Goal: Task Accomplishment & Management: Manage account settings

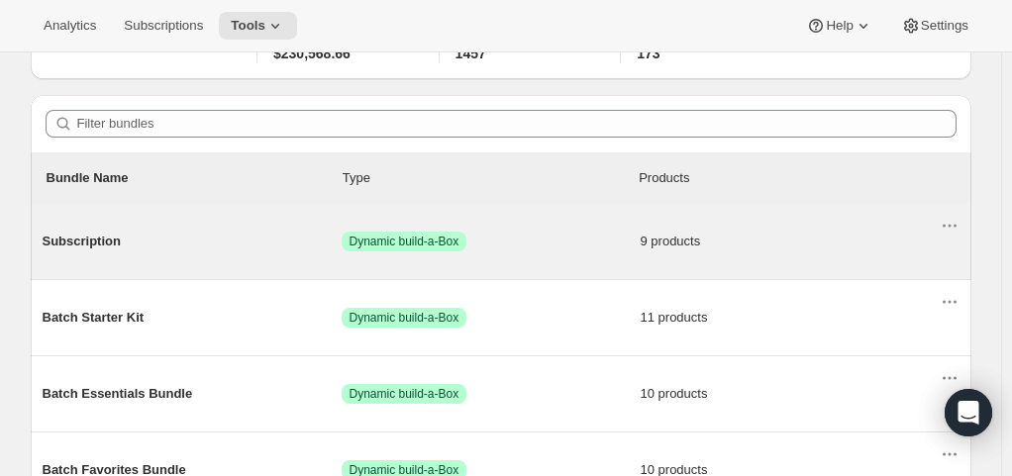
scroll to position [138, 0]
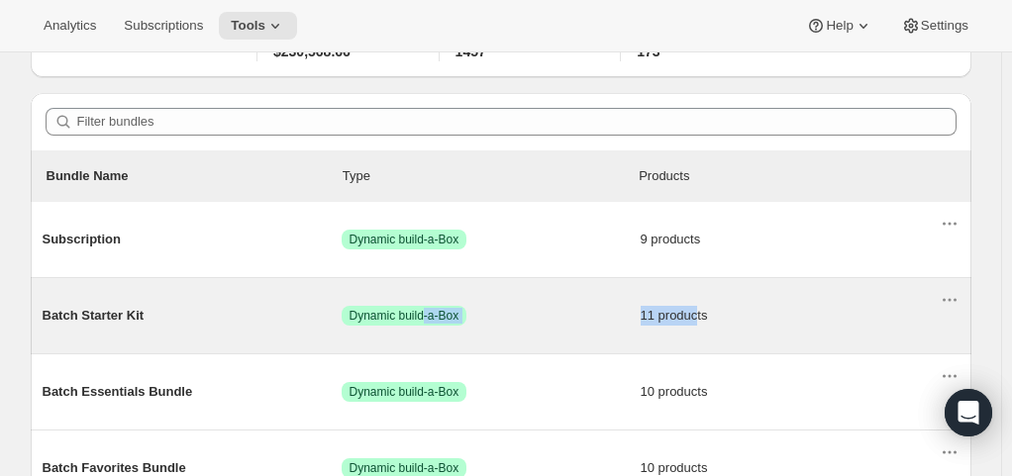
drag, startPoint x: 428, startPoint y: 319, endPoint x: 703, endPoint y: 319, distance: 275.2
click at [703, 319] on div "Batch Starter Kit Success Dynamic build-a-Box 11 products" at bounding box center [491, 316] width 897 height 20
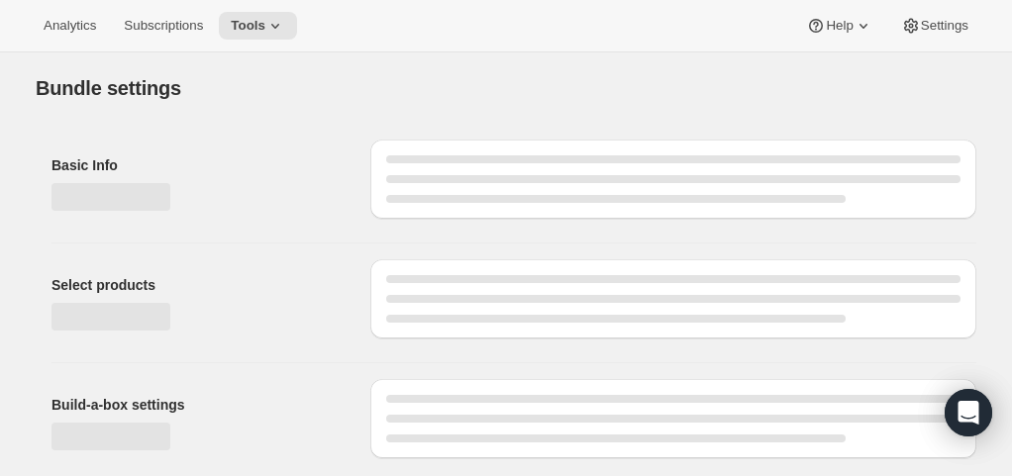
type input "Batch Starter Kit"
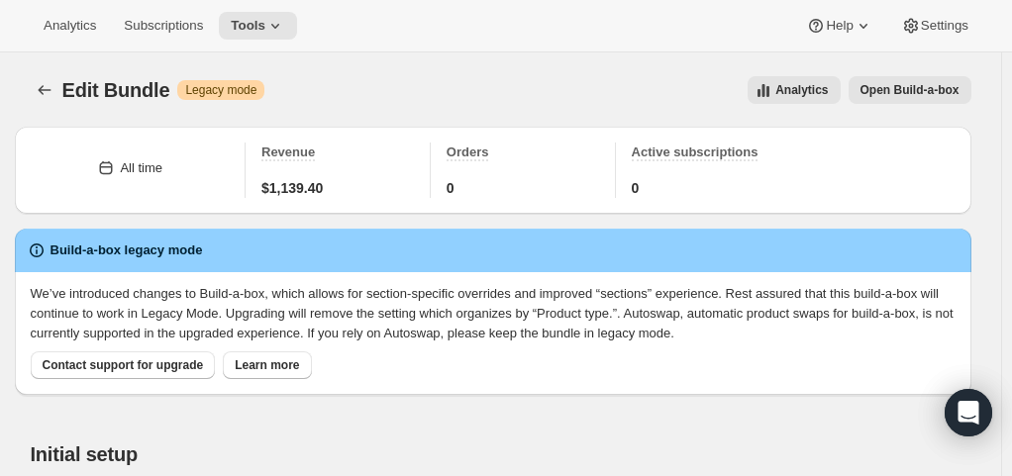
click at [62, 93] on div at bounding box center [47, 90] width 32 height 28
click at [40, 87] on icon "Bundles" at bounding box center [45, 90] width 20 height 20
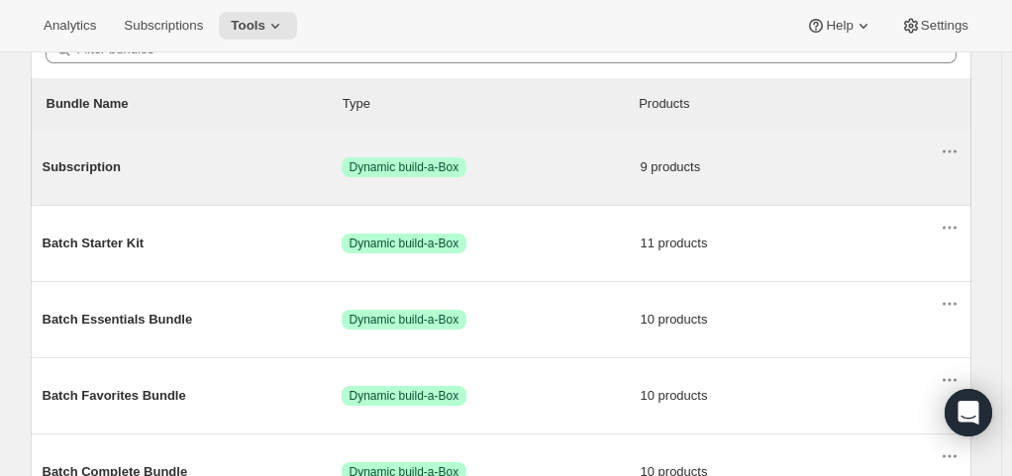
scroll to position [211, 0]
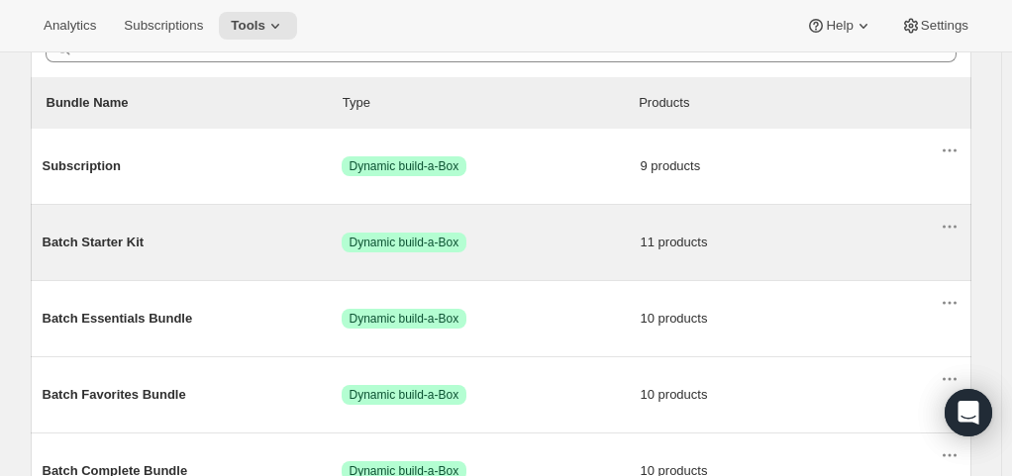
click at [107, 242] on span "Batch Starter Kit" at bounding box center [192, 243] width 299 height 20
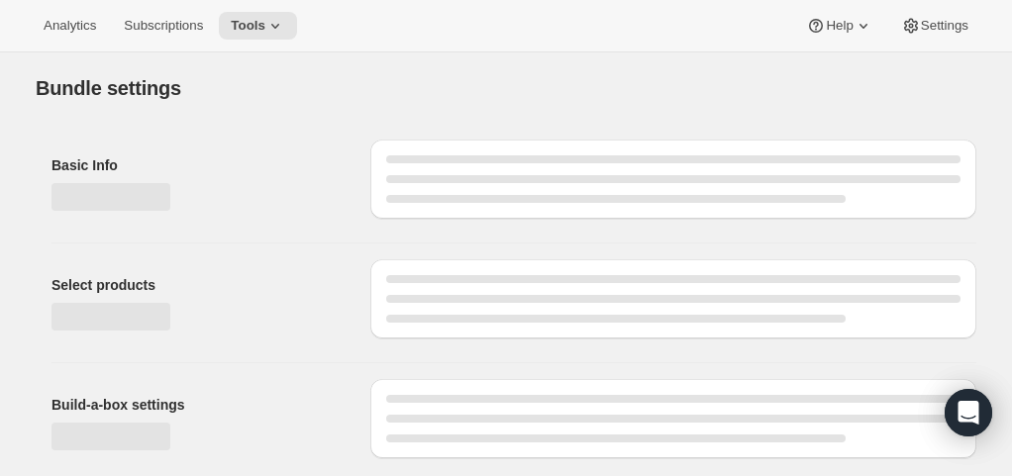
type input "Batch Starter Kit"
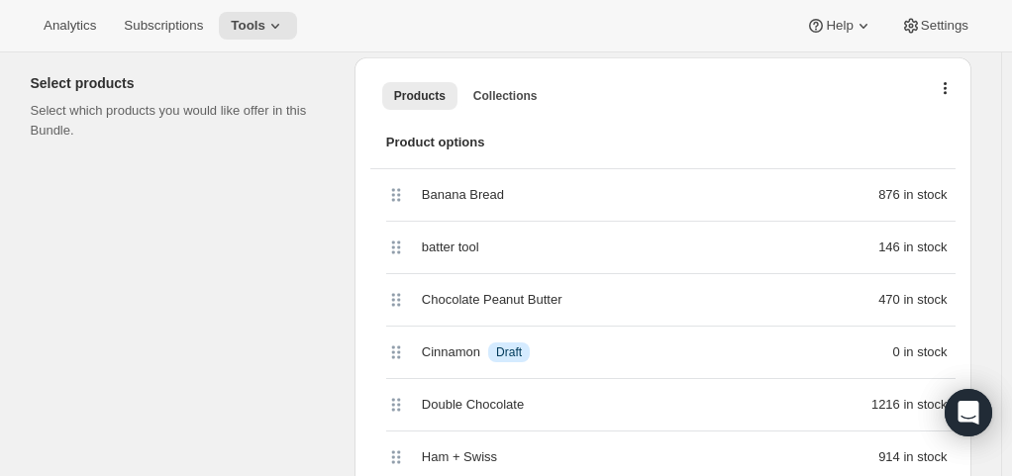
scroll to position [637, 0]
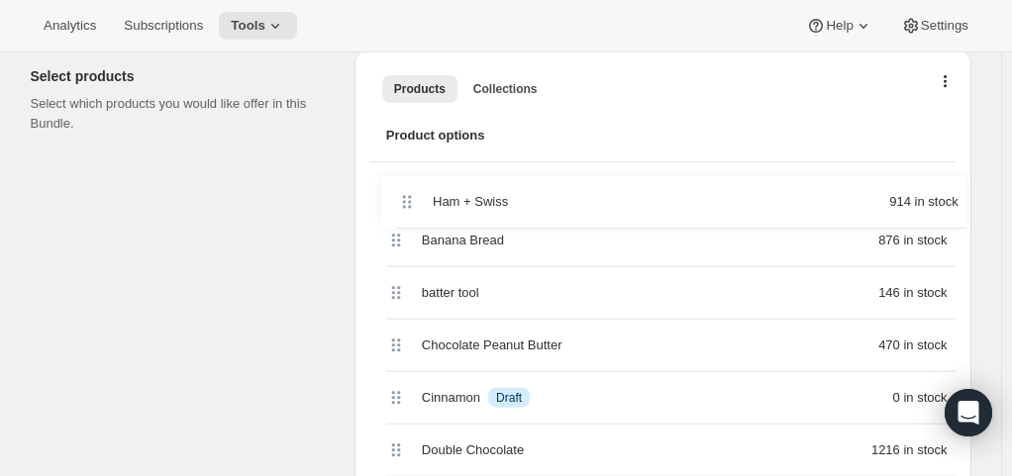
drag, startPoint x: 406, startPoint y: 458, endPoint x: 416, endPoint y: 200, distance: 258.5
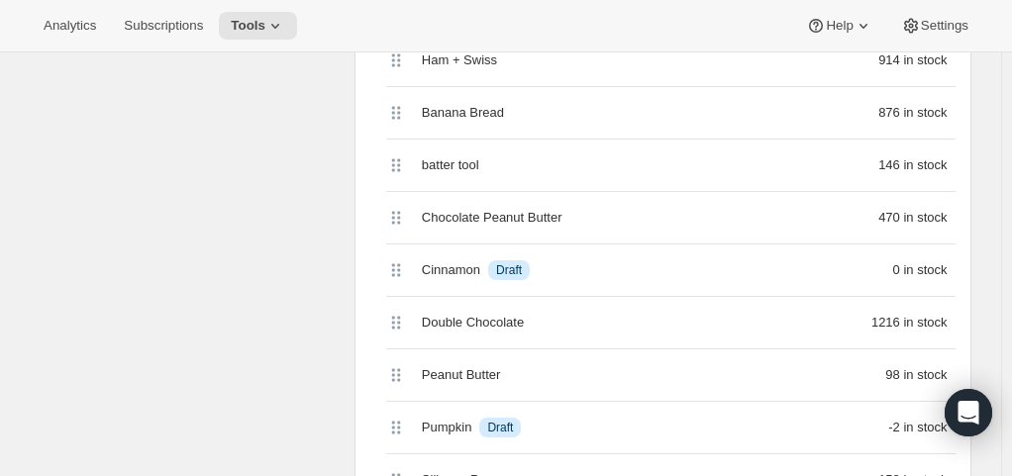
scroll to position [767, 0]
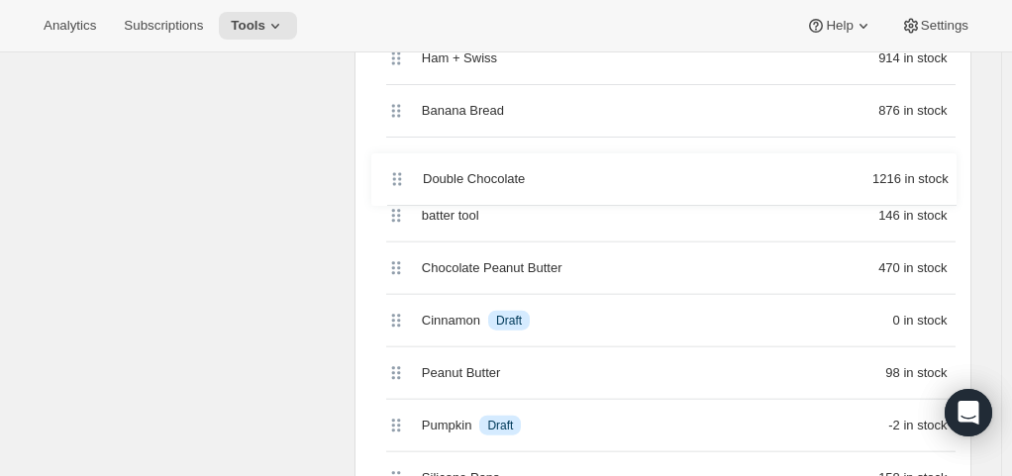
drag, startPoint x: 398, startPoint y: 318, endPoint x: 396, endPoint y: 167, distance: 150.5
click at [396, 167] on div "Ham + Swiss 914 in stock Banana Bread 876 in stock batter tool 146 in stock Cho…" at bounding box center [662, 357] width 585 height 648
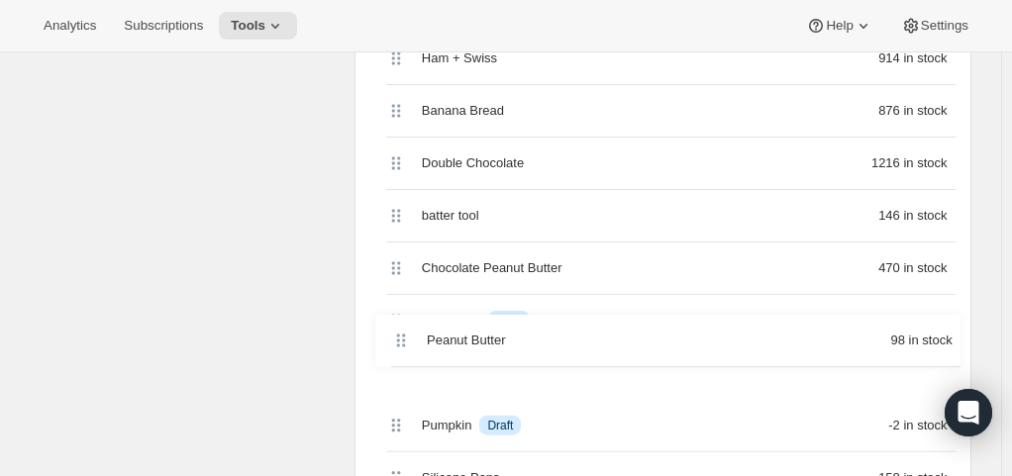
scroll to position [771, 0]
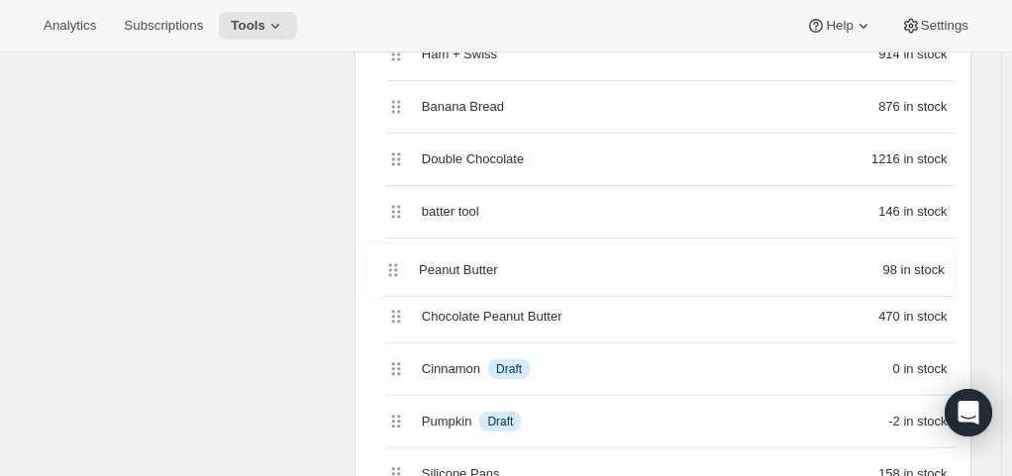
drag, startPoint x: 400, startPoint y: 371, endPoint x: 391, endPoint y: 260, distance: 111.2
click at [391, 260] on div "Ham + Swiss 914 in stock Banana Bread 876 in stock Double Chocolate 1216 in sto…" at bounding box center [662, 353] width 585 height 648
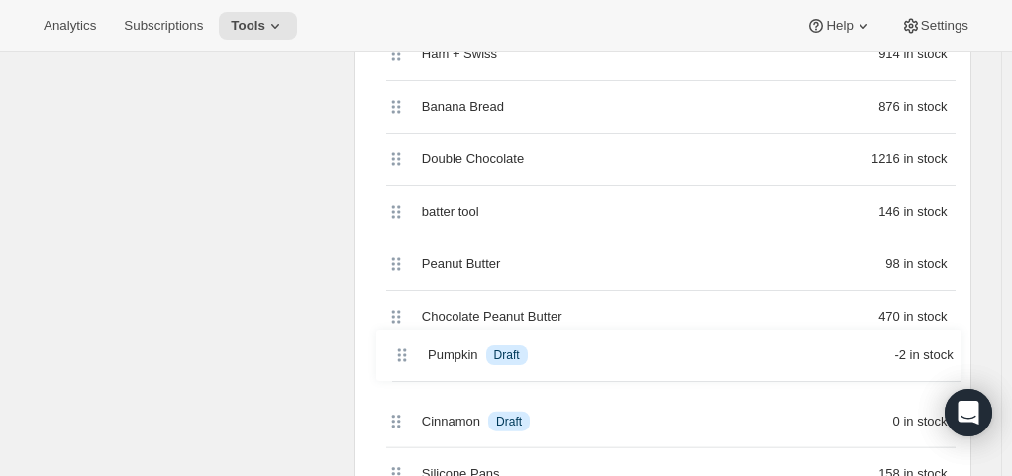
scroll to position [779, 0]
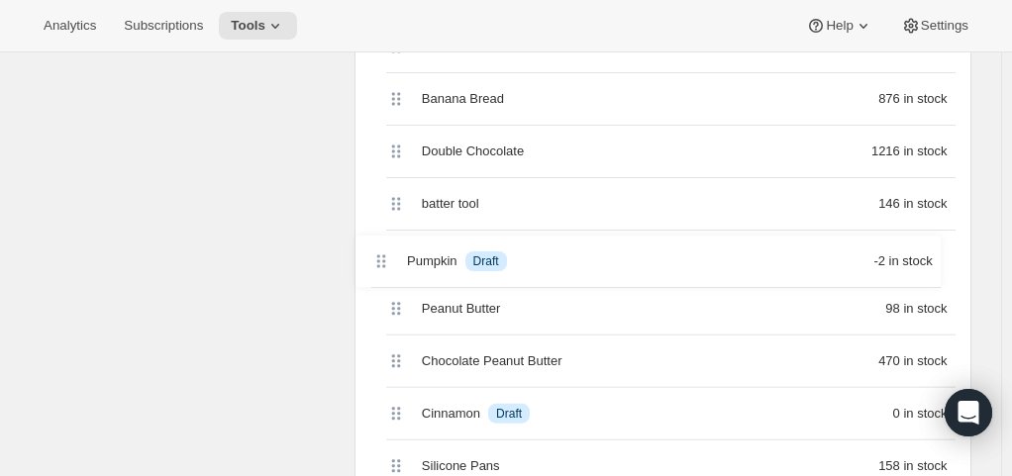
drag, startPoint x: 400, startPoint y: 422, endPoint x: 378, endPoint y: 236, distance: 187.3
click at [378, 236] on div "Ham + Swiss 914 in stock Banana Bread 876 in stock Double Chocolate 1216 in sto…" at bounding box center [662, 345] width 585 height 648
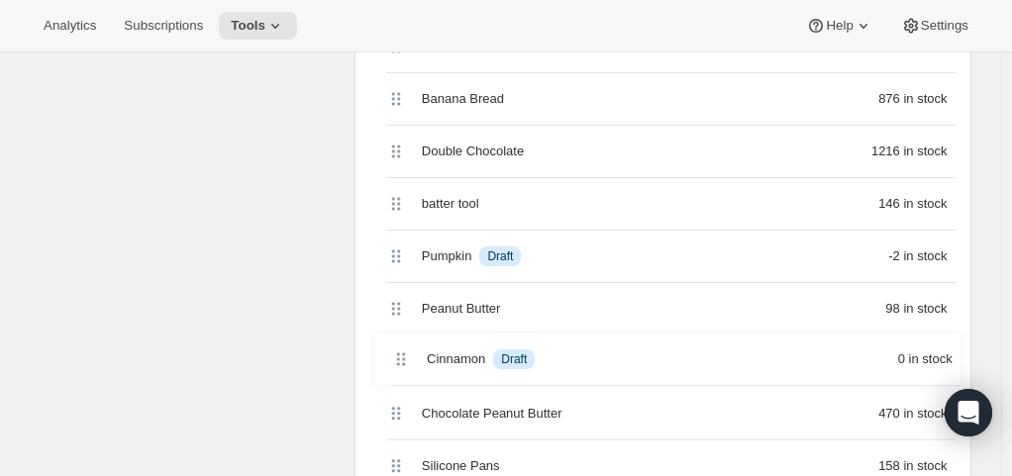
scroll to position [790, 0]
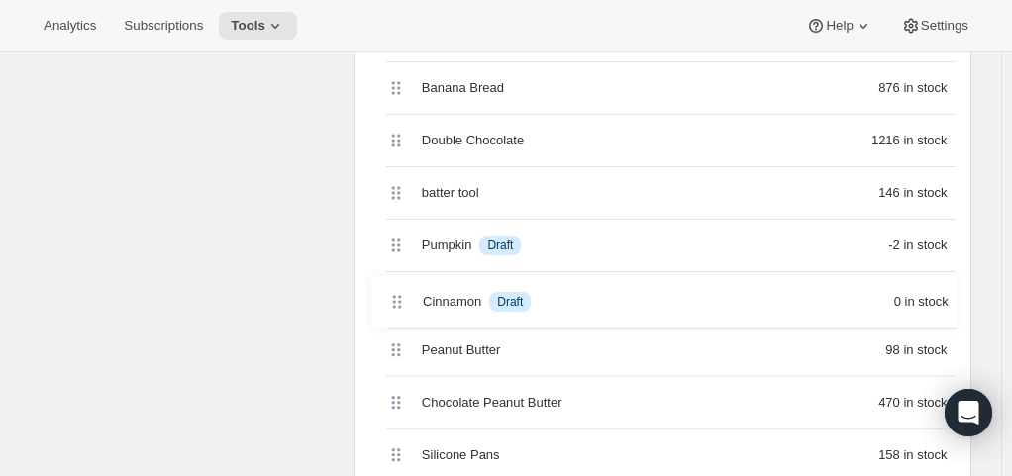
drag, startPoint x: 396, startPoint y: 410, endPoint x: 388, endPoint y: 291, distance: 119.0
click at [388, 291] on div "Ham + Swiss 914 in stock Banana Bread 876 in stock Double Chocolate 1216 in sto…" at bounding box center [662, 334] width 585 height 648
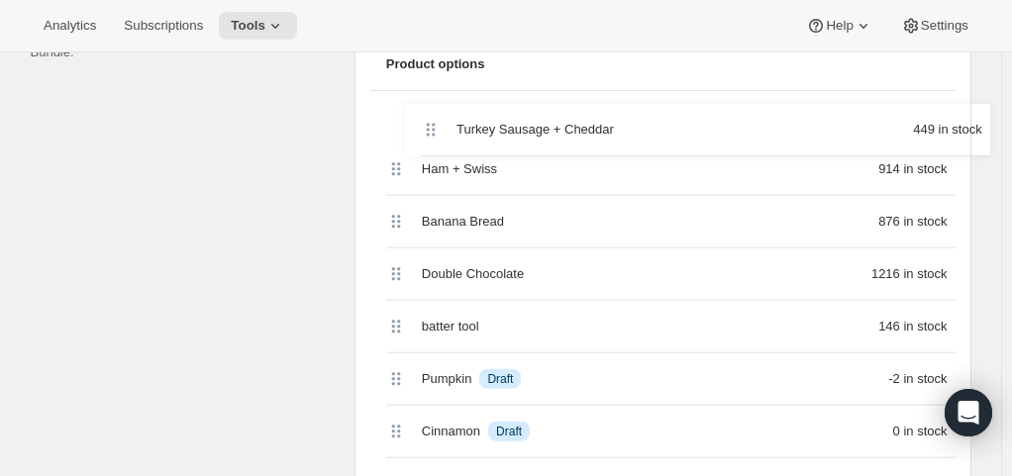
scroll to position [703, 0]
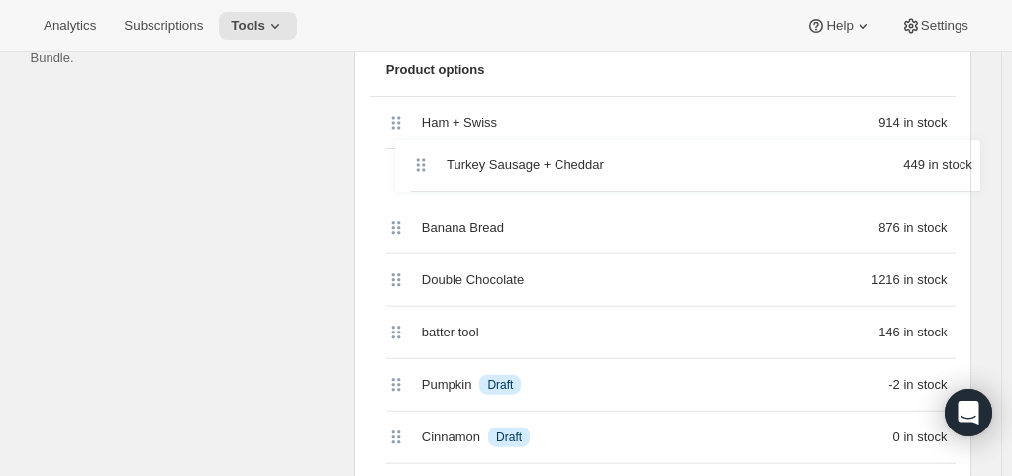
drag, startPoint x: 406, startPoint y: 338, endPoint x: 428, endPoint y: 162, distance: 176.5
click at [428, 162] on div "Ham + Swiss 914 in stock Banana Bread 876 in stock Double Chocolate 1216 in sto…" at bounding box center [662, 421] width 585 height 648
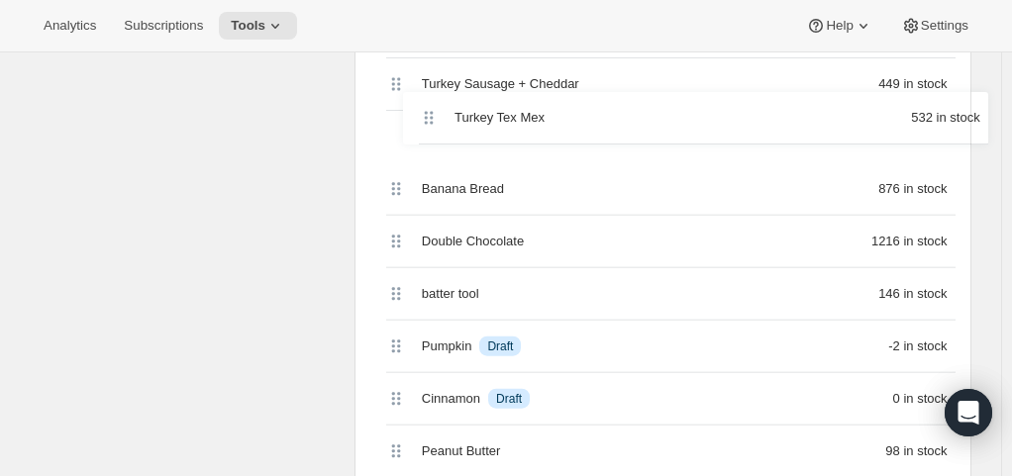
scroll to position [793, 0]
drag, startPoint x: 407, startPoint y: 410, endPoint x: 427, endPoint y: 107, distance: 303.5
click at [427, 107] on div "Ham + Swiss 914 in stock Turkey Sausage + Cheddar 449 in stock Banana Bread 876…" at bounding box center [662, 331] width 585 height 648
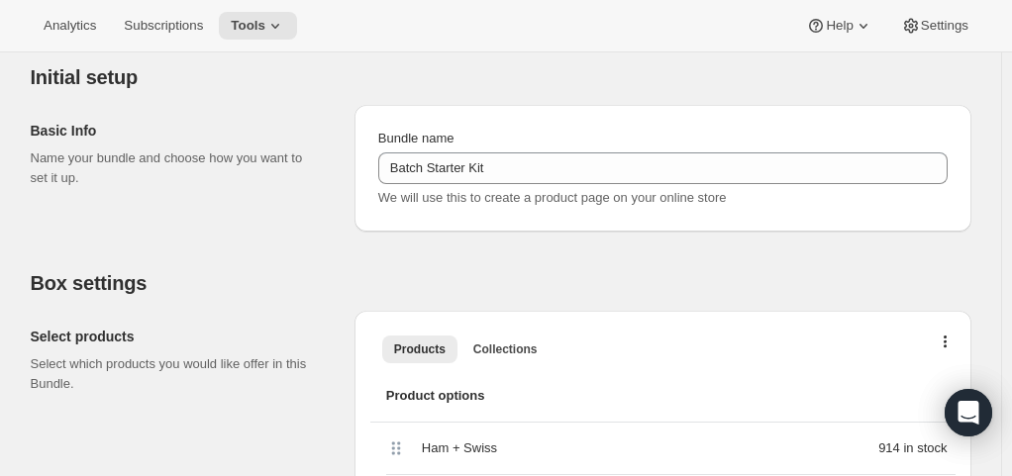
scroll to position [0, 0]
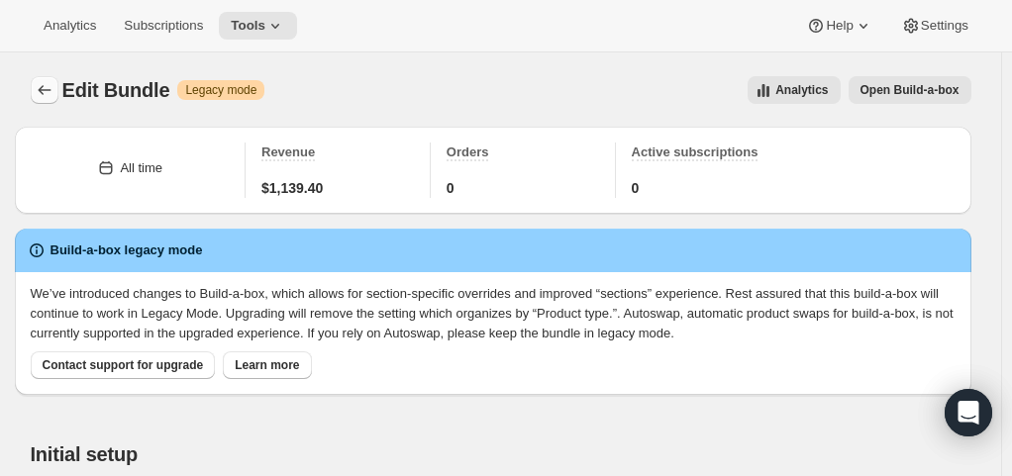
click at [48, 95] on icon "Bundles" at bounding box center [45, 90] width 20 height 20
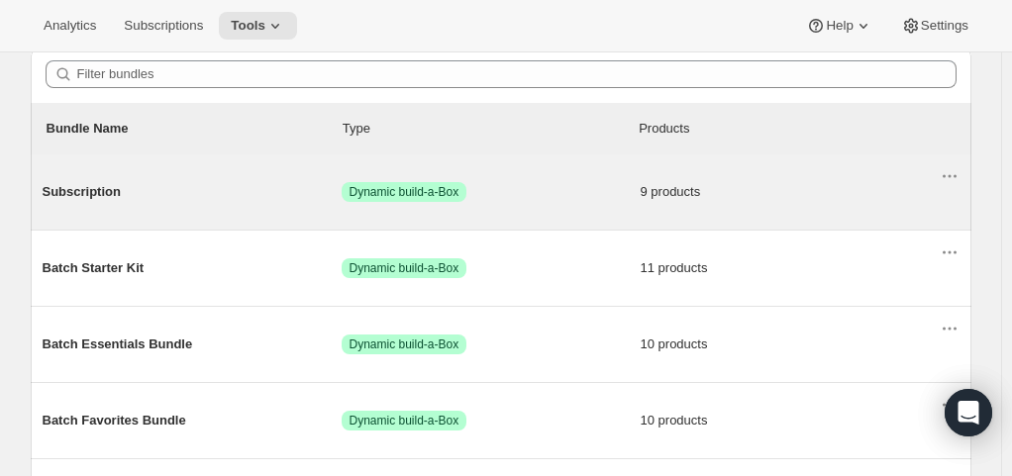
scroll to position [226, 0]
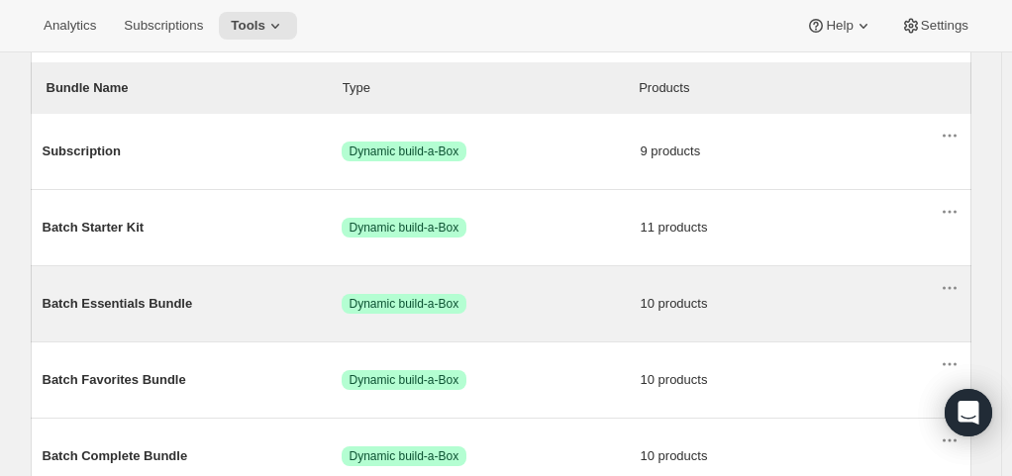
click at [82, 296] on span "Batch Essentials Bundle" at bounding box center [192, 304] width 299 height 20
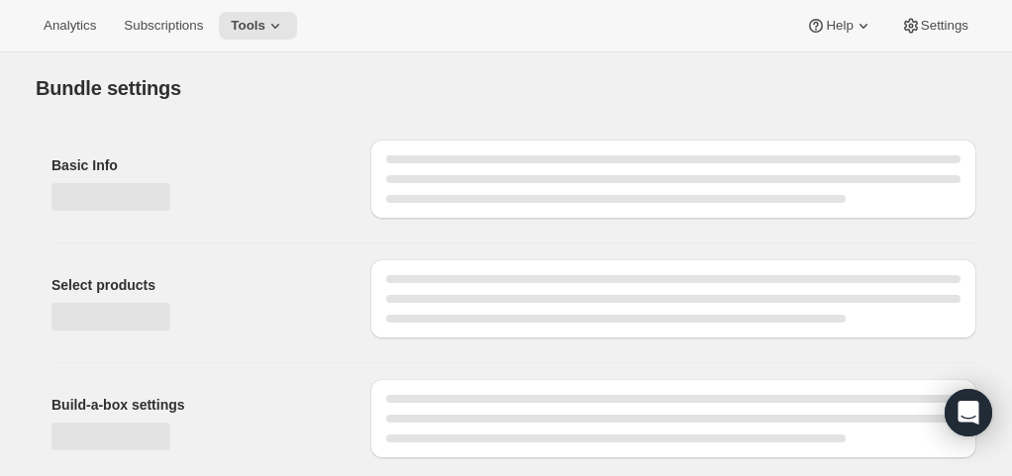
type input "Batch Essentials Bundle"
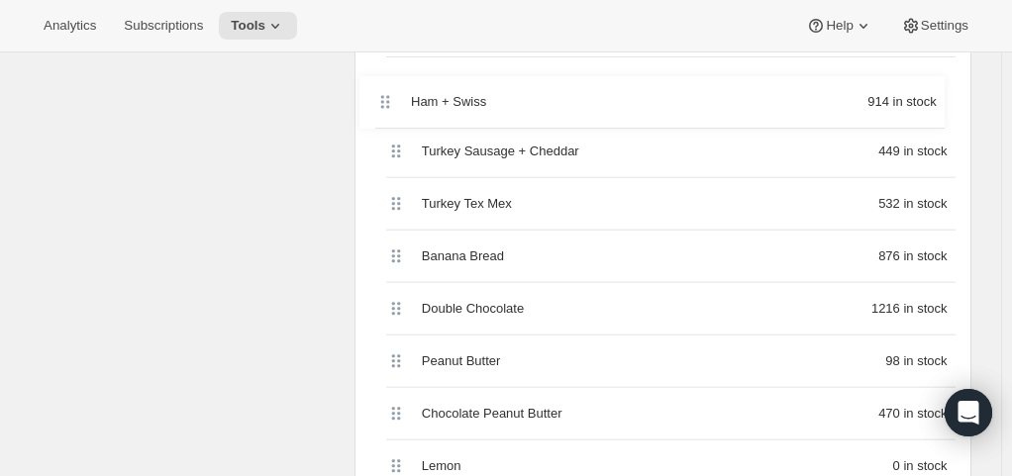
scroll to position [916, 0]
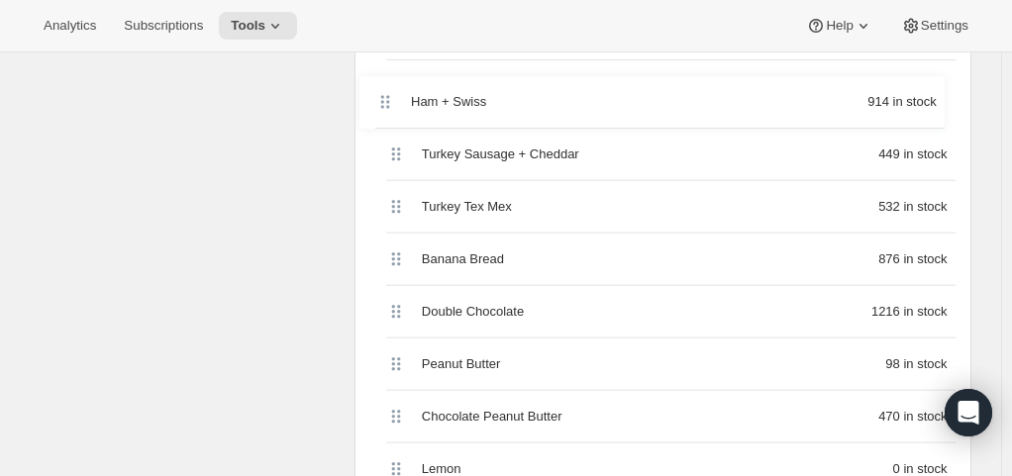
drag, startPoint x: 410, startPoint y: 192, endPoint x: 386, endPoint y: 93, distance: 101.8
click at [386, 93] on div "Silicone Pans 158 in stock Regular Mini Turkey Sausage + Cheddar 449 in stock […" at bounding box center [662, 190] width 585 height 612
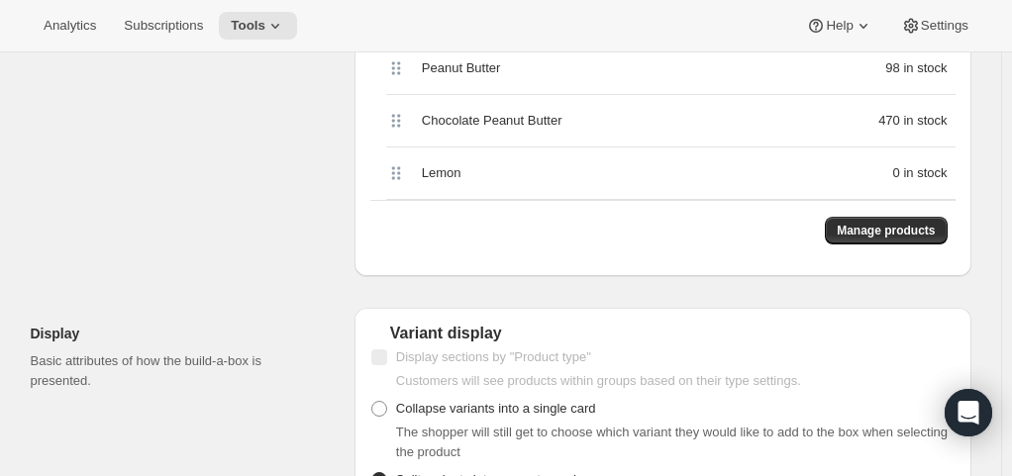
scroll to position [1212, 0]
click at [914, 222] on span "Manage products" at bounding box center [885, 230] width 98 height 16
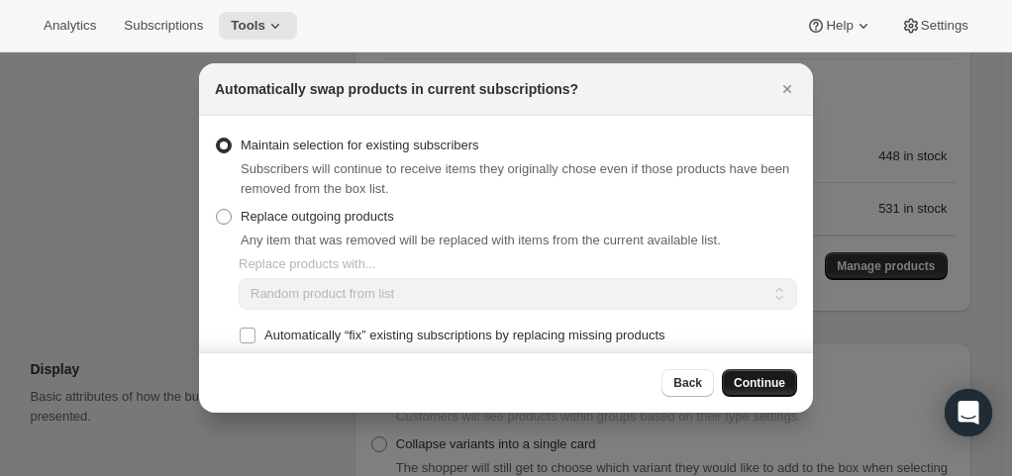
click at [742, 388] on span "Continue" at bounding box center [758, 383] width 51 height 16
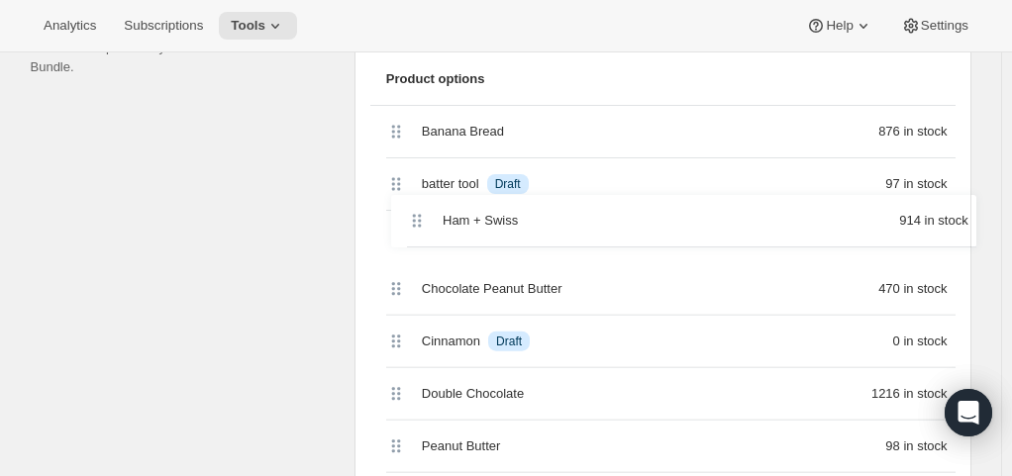
scroll to position [695, 0]
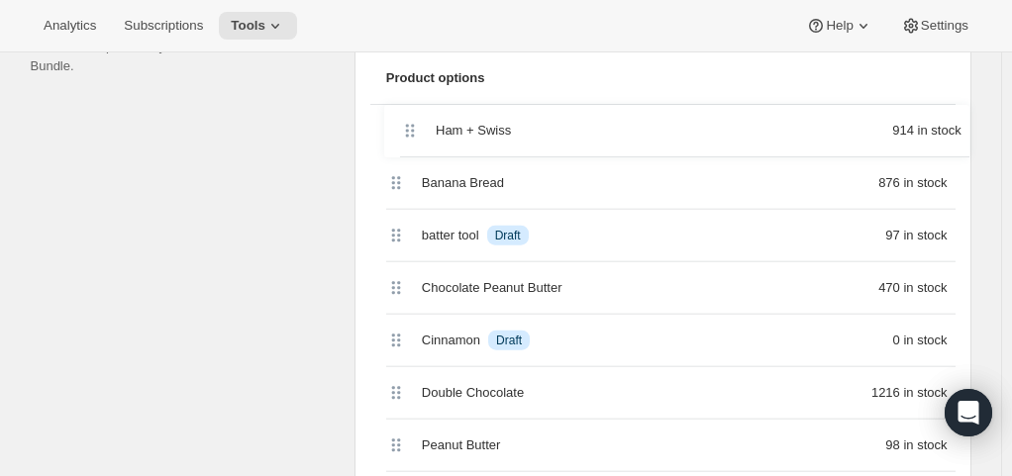
drag, startPoint x: 397, startPoint y: 396, endPoint x: 404, endPoint y: 125, distance: 271.3
click at [404, 125] on div "Banana Bread 876 in stock batter tool Info Draft 97 in stock Chocolate Peanut B…" at bounding box center [662, 429] width 585 height 648
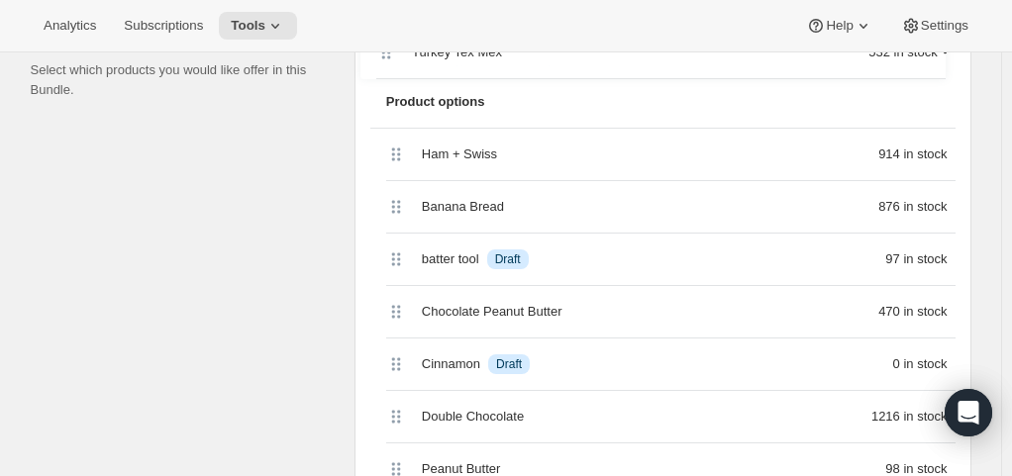
scroll to position [658, 0]
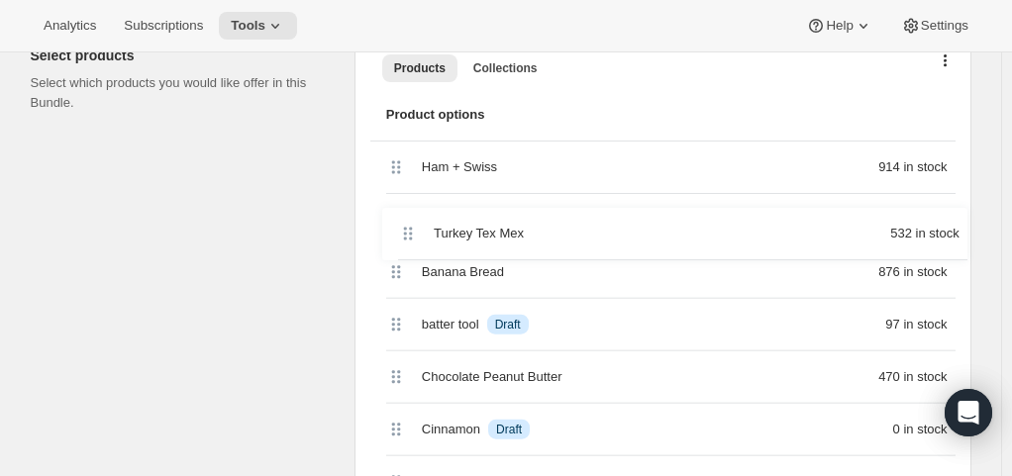
drag, startPoint x: 396, startPoint y: 315, endPoint x: 399, endPoint y: 205, distance: 109.9
click at [399, 205] on div "Ham + Swiss 914 in stock Banana Bread 876 in stock batter tool Info Draft 97 in…" at bounding box center [662, 466] width 585 height 648
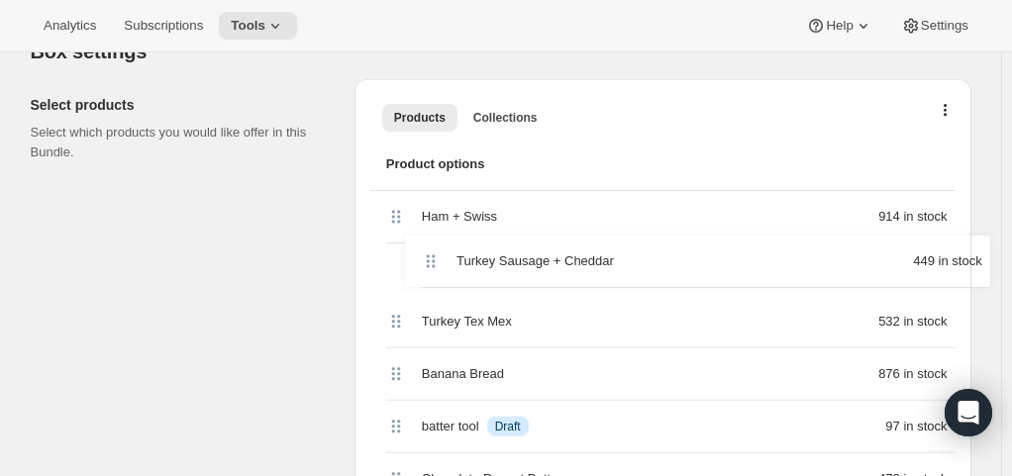
scroll to position [605, 0]
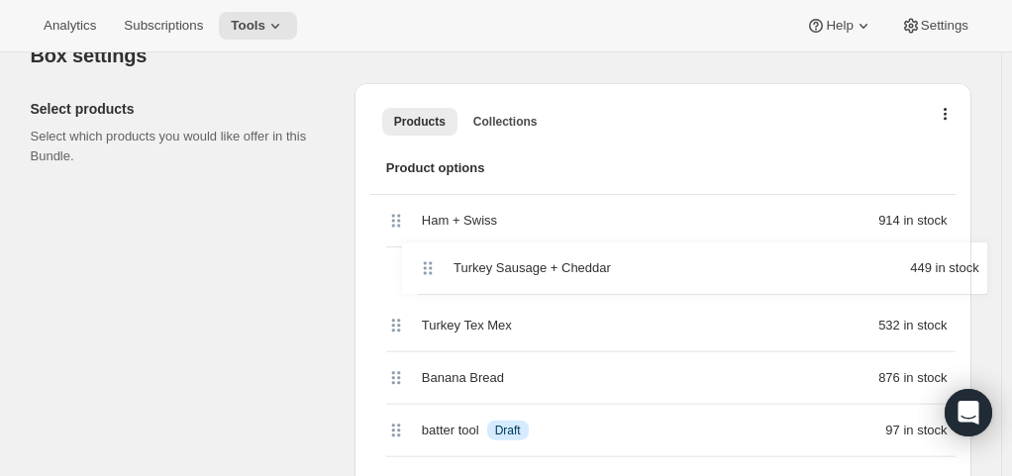
drag, startPoint x: 396, startPoint y: 451, endPoint x: 430, endPoint y: 255, distance: 198.8
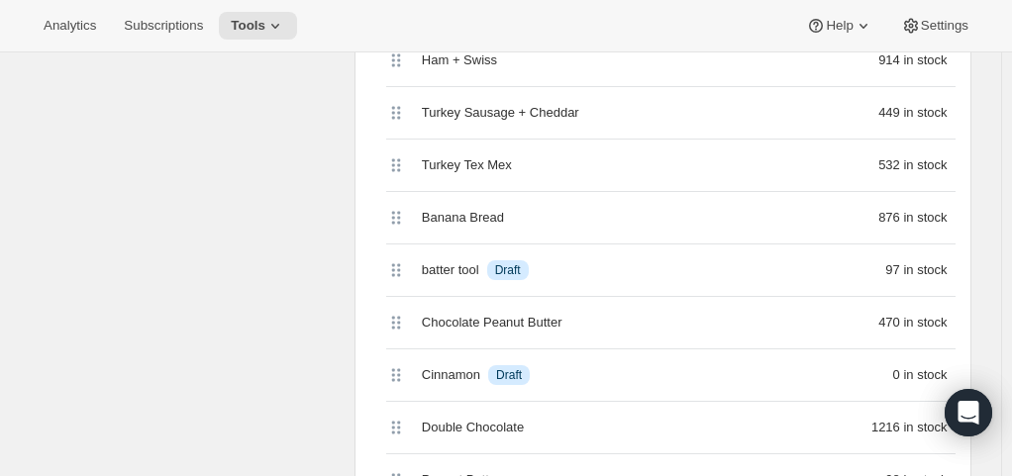
scroll to position [770, 0]
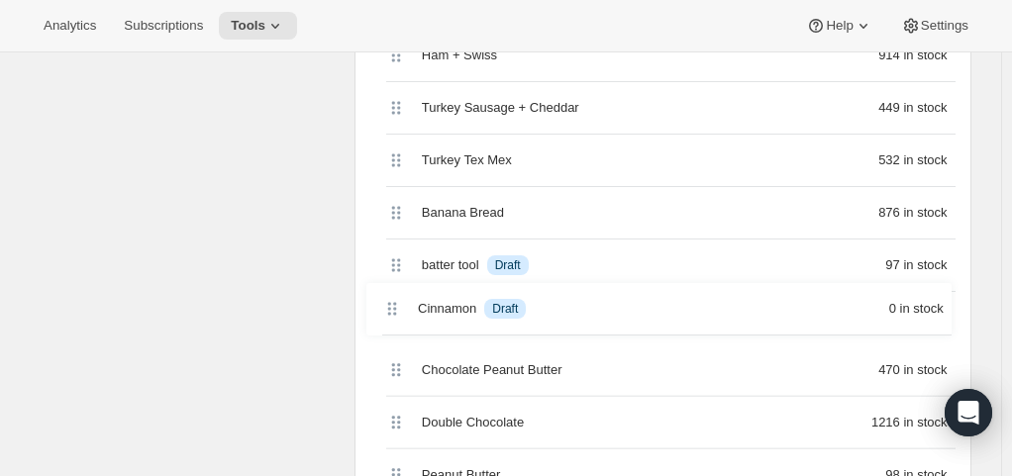
drag, startPoint x: 397, startPoint y: 379, endPoint x: 389, endPoint y: 313, distance: 66.8
click at [389, 313] on div "Ham + Swiss 914 in stock Turkey Sausage + Cheddar 449 in stock Turkey Tex Mex 5…" at bounding box center [662, 354] width 585 height 648
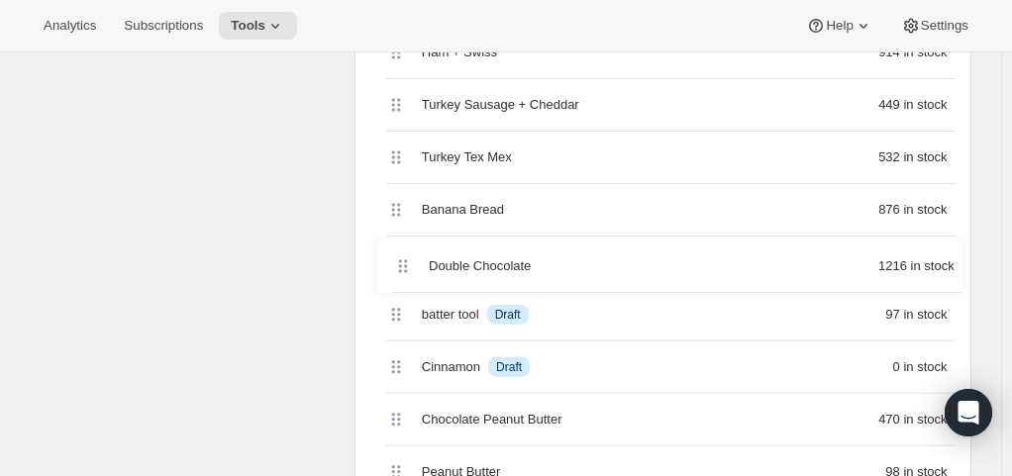
drag, startPoint x: 404, startPoint y: 424, endPoint x: 410, endPoint y: 256, distance: 167.4
click at [410, 256] on div "Ham + Swiss 914 in stock Turkey Sausage + Cheddar 449 in stock Turkey Tex Mex 5…" at bounding box center [662, 351] width 585 height 648
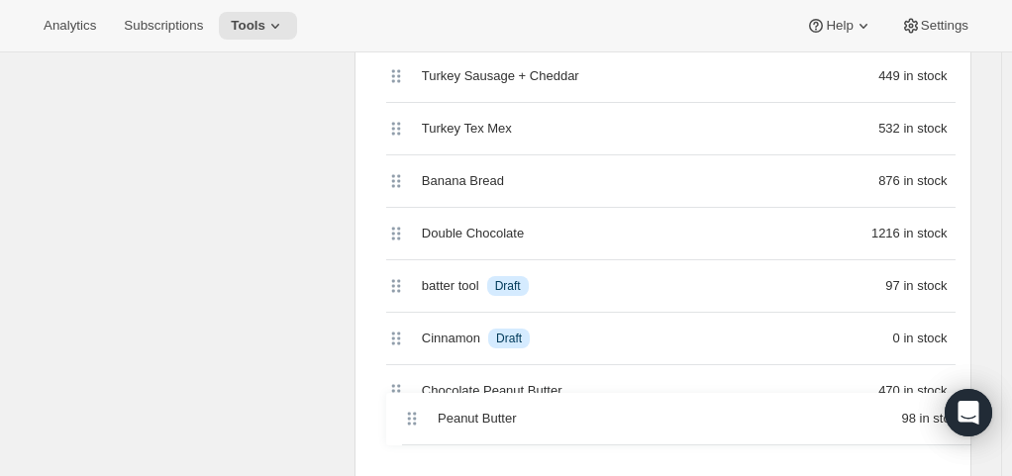
drag, startPoint x: 406, startPoint y: 463, endPoint x: 423, endPoint y: 395, distance: 70.3
click at [423, 395] on div "Ham + Swiss 914 in stock Turkey Sausage + Cheddar 449 in stock Turkey Tex Mex 5…" at bounding box center [662, 322] width 585 height 648
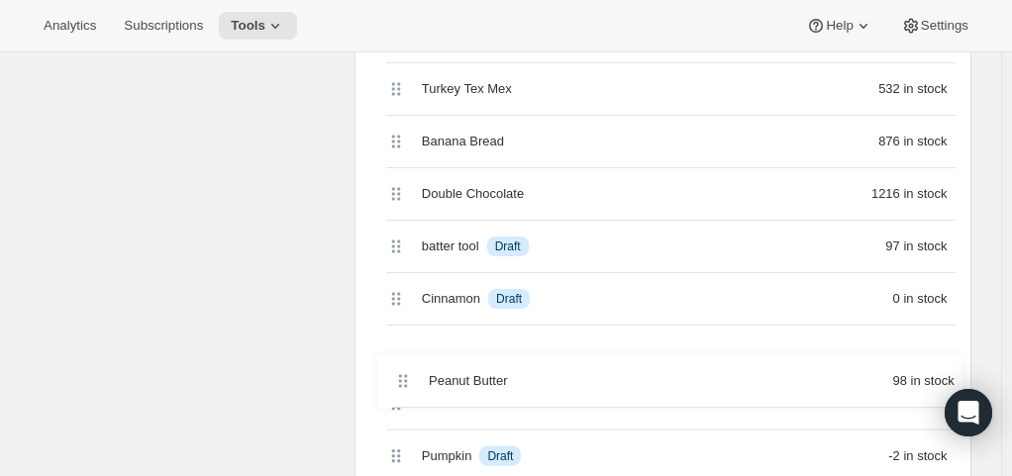
scroll to position [855, 0]
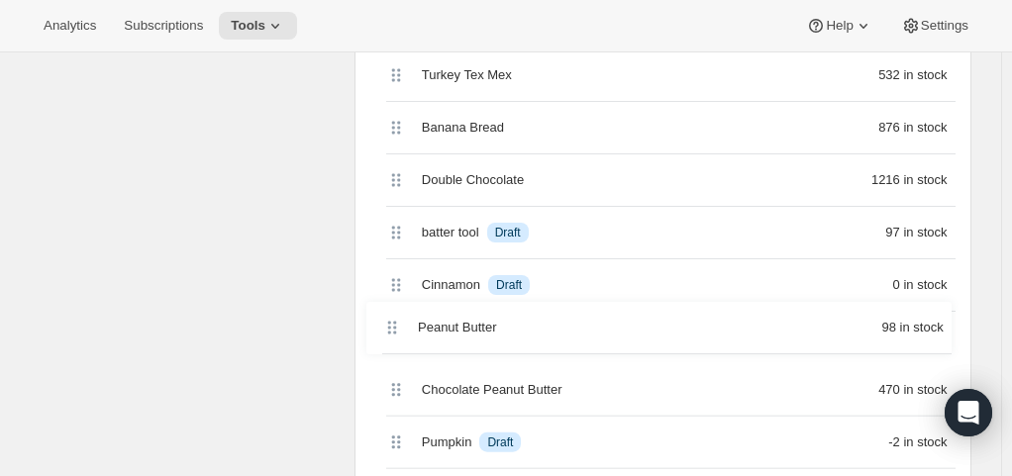
drag, startPoint x: 400, startPoint y: 432, endPoint x: 393, endPoint y: 317, distance: 115.0
click at [393, 317] on div "Ham + Swiss 914 in stock Turkey Sausage + Cheddar 449 in stock Turkey Tex Mex 5…" at bounding box center [662, 269] width 585 height 648
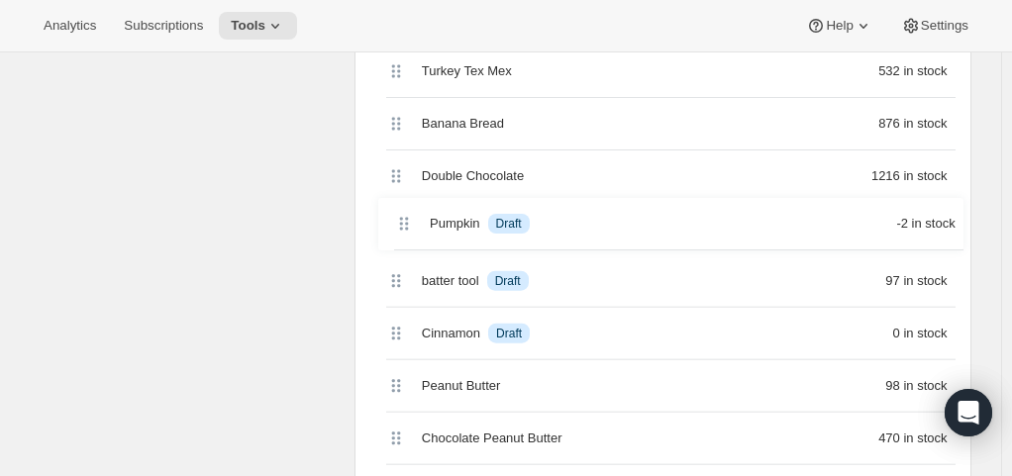
drag, startPoint x: 405, startPoint y: 441, endPoint x: 408, endPoint y: 222, distance: 219.7
click at [408, 222] on div "Ham + Swiss 914 in stock Turkey Sausage + Cheddar 449 in stock Turkey Tex Mex 5…" at bounding box center [662, 265] width 585 height 648
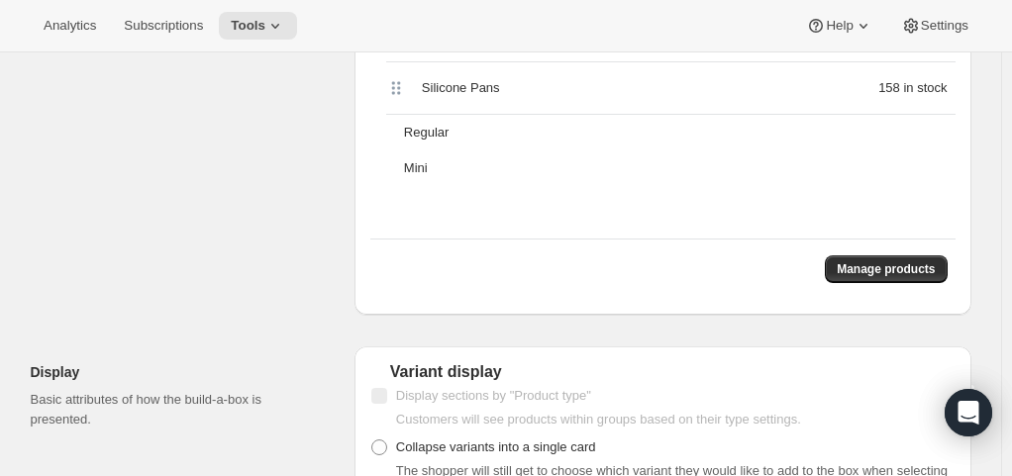
scroll to position [1241, 0]
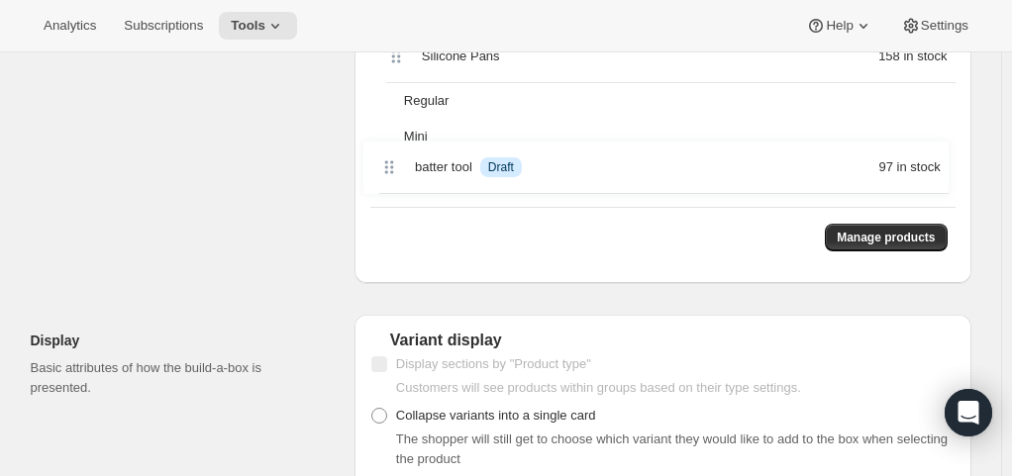
drag, startPoint x: 404, startPoint y: 279, endPoint x: 391, endPoint y: 183, distance: 96.9
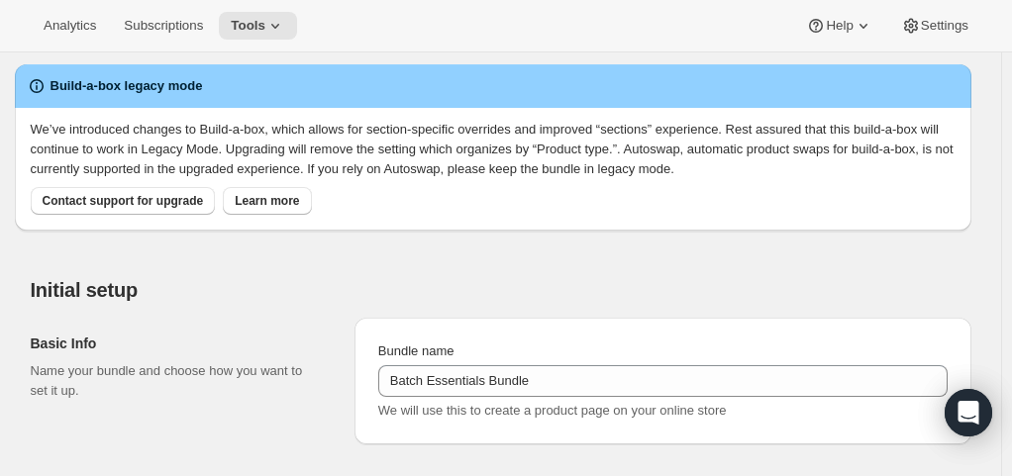
scroll to position [0, 0]
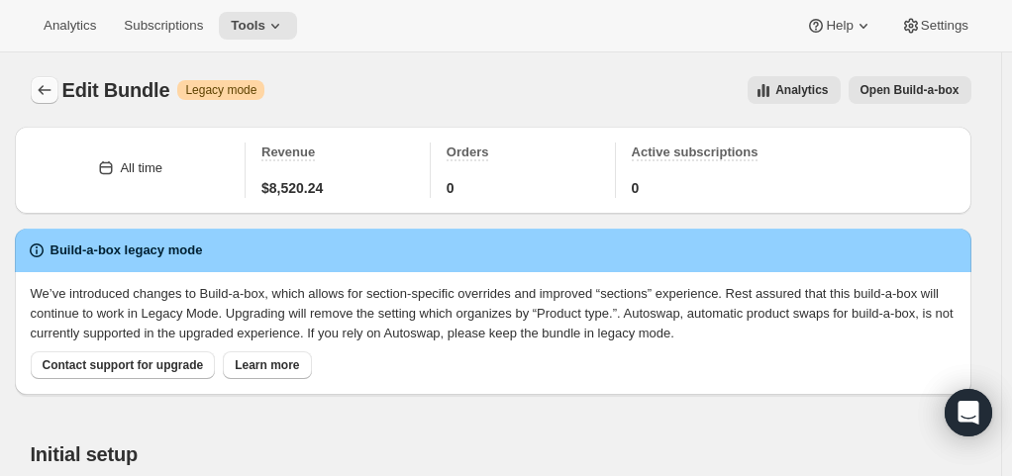
click at [54, 91] on icon "Bundles" at bounding box center [45, 90] width 20 height 20
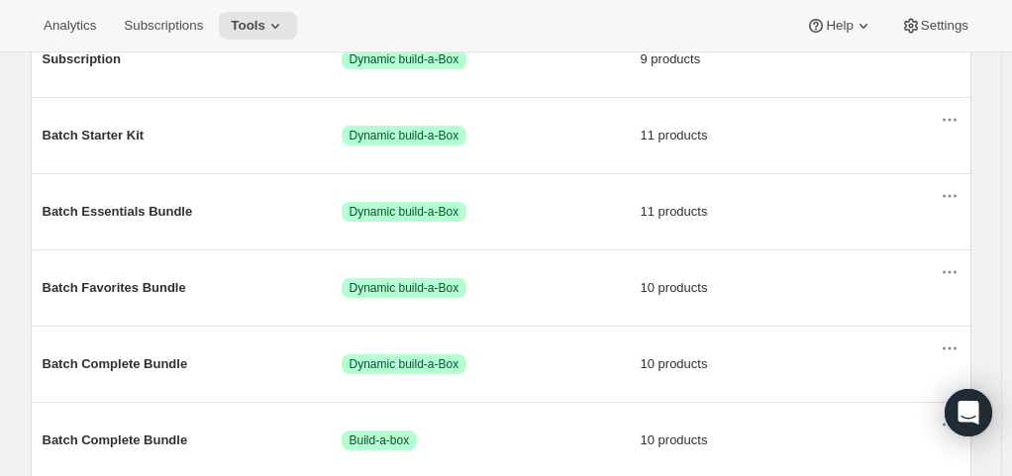
scroll to position [319, 0]
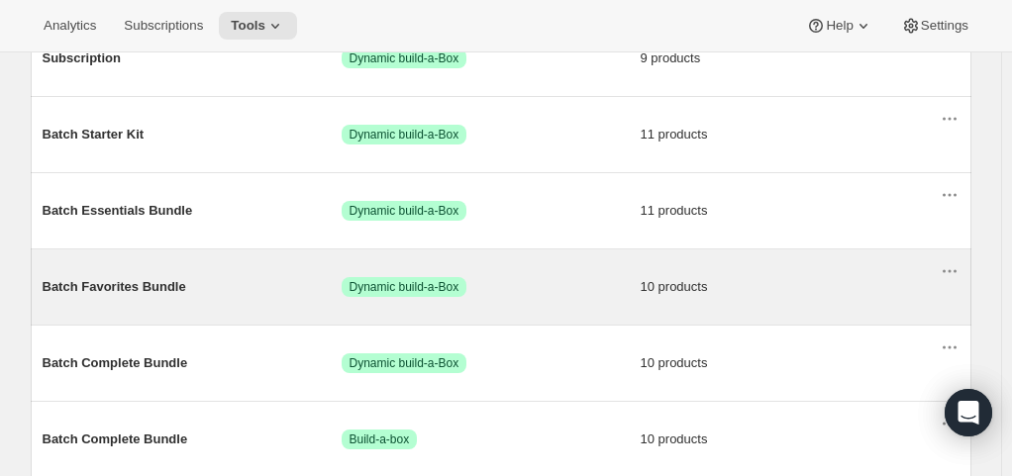
click at [115, 296] on span "Batch Favorites Bundle" at bounding box center [192, 287] width 299 height 20
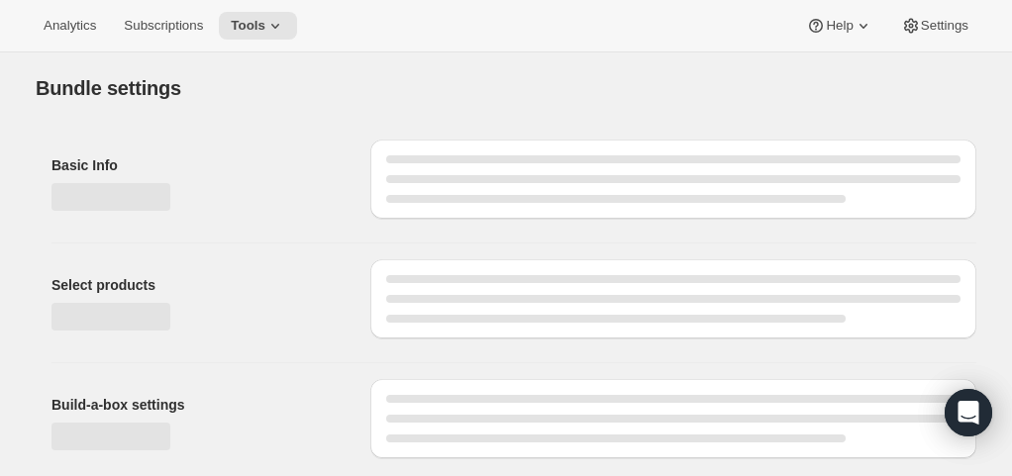
type input "Batch Favorites Bundle"
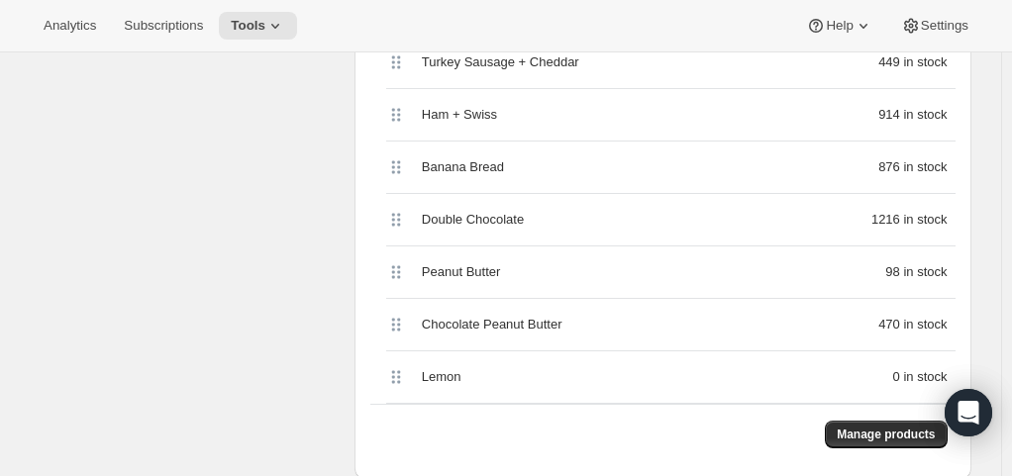
scroll to position [1048, 0]
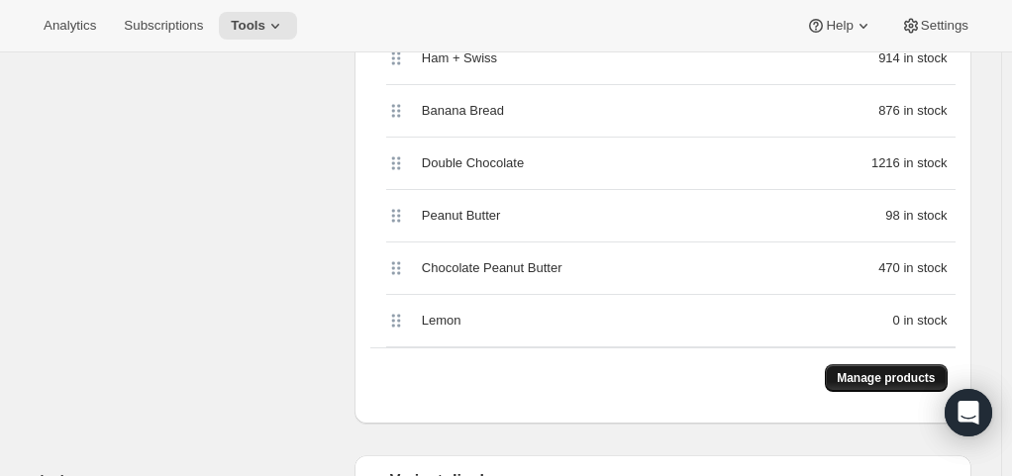
click at [895, 374] on span "Manage products" at bounding box center [885, 378] width 98 height 16
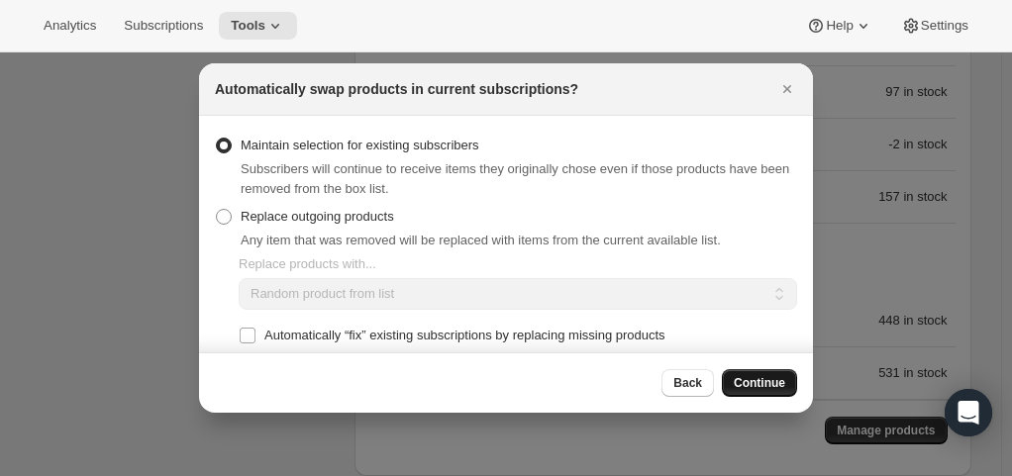
click at [772, 386] on span "Continue" at bounding box center [758, 383] width 51 height 16
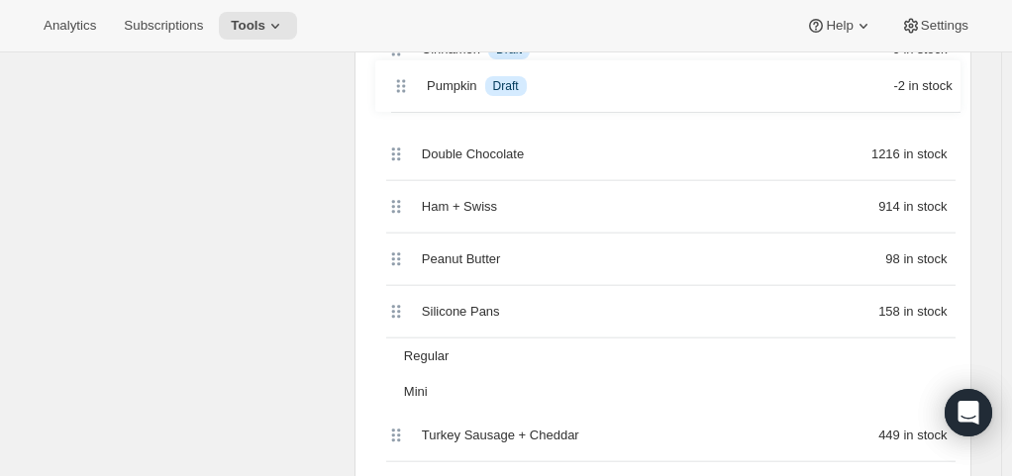
scroll to position [929, 0]
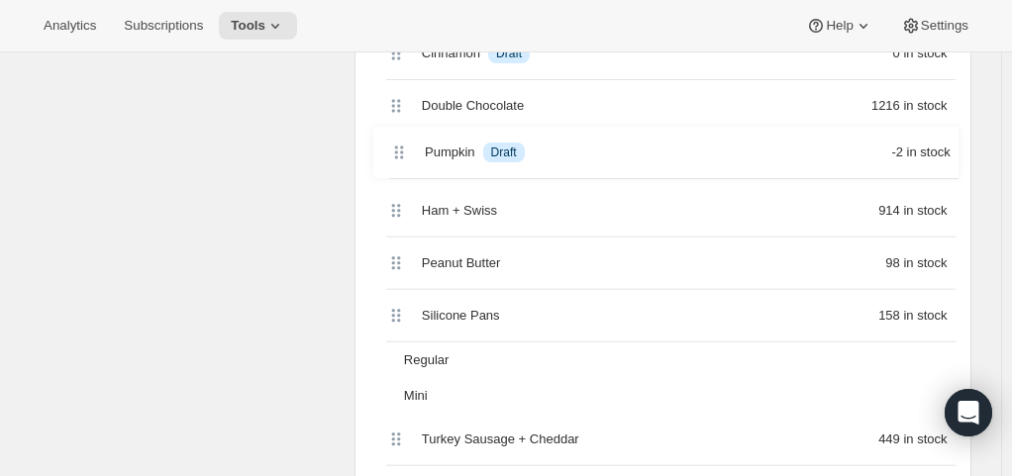
click at [394, 149] on div "Banana Bread 876 in stock batter tool Info Draft 97 in stock Chocolate Peanut B…" at bounding box center [662, 194] width 585 height 648
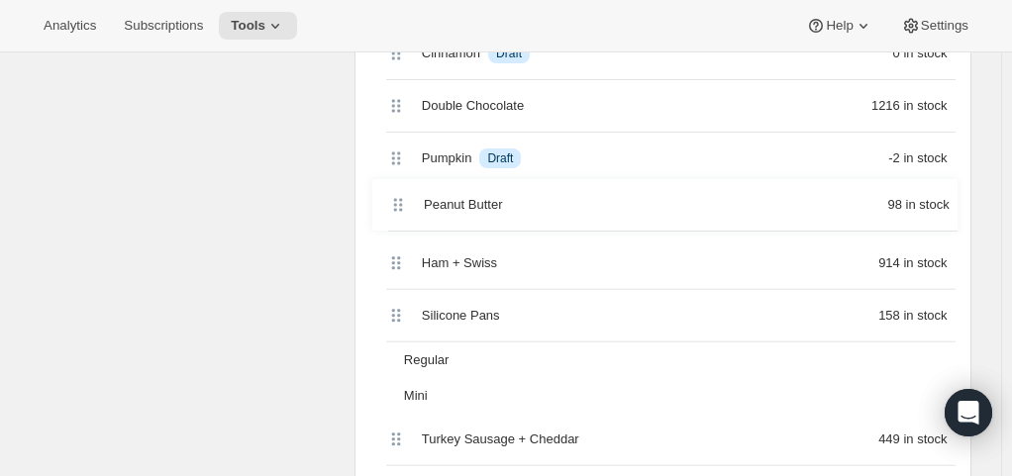
drag, startPoint x: 405, startPoint y: 259, endPoint x: 401, endPoint y: 198, distance: 61.5
click at [401, 198] on div "Banana Bread 876 in stock batter tool Info Draft 97 in stock Chocolate Peanut B…" at bounding box center [662, 194] width 585 height 648
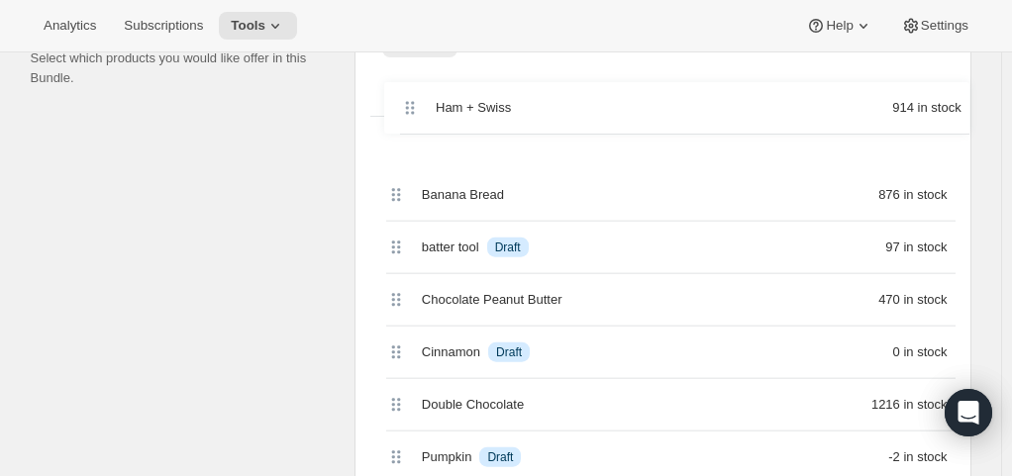
scroll to position [682, 0]
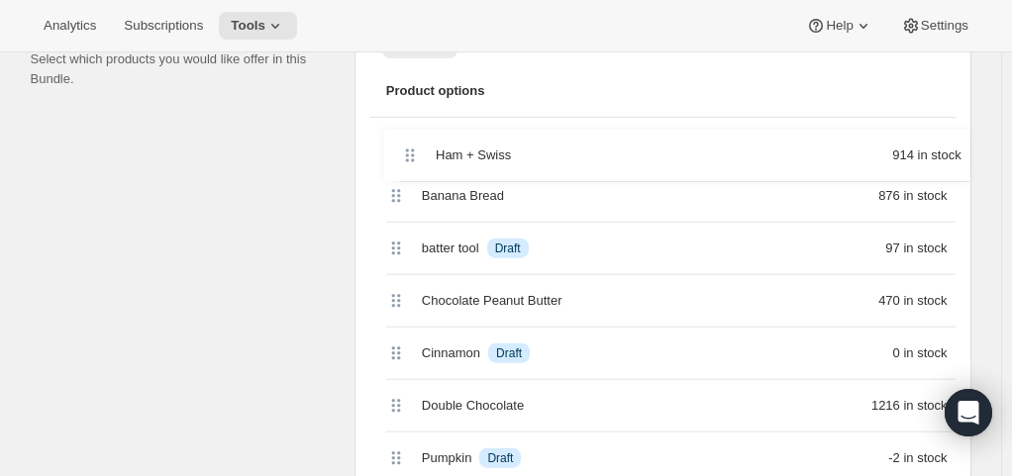
drag, startPoint x: 401, startPoint y: 255, endPoint x: 404, endPoint y: 135, distance: 120.8
click at [404, 135] on div "Banana Bread 876 in stock batter tool Info Draft 97 in stock Chocolate Peanut B…" at bounding box center [662, 442] width 585 height 648
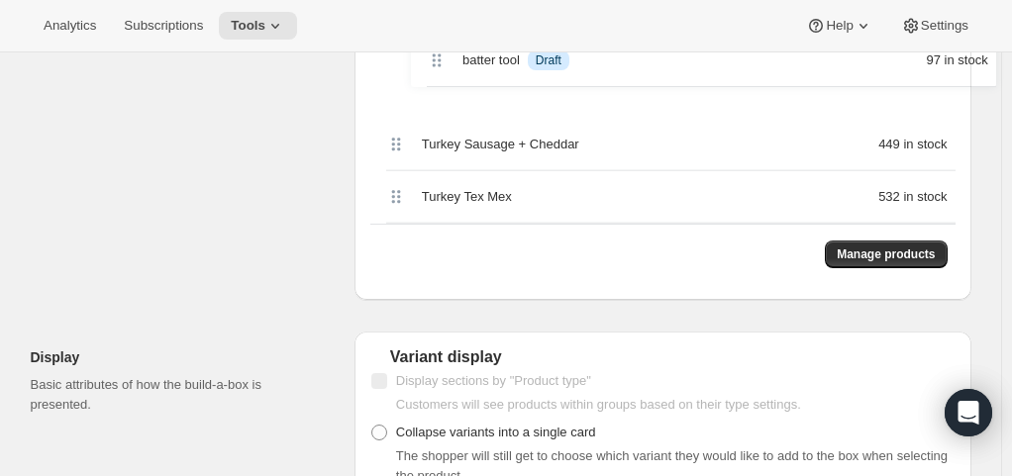
scroll to position [1180, 0]
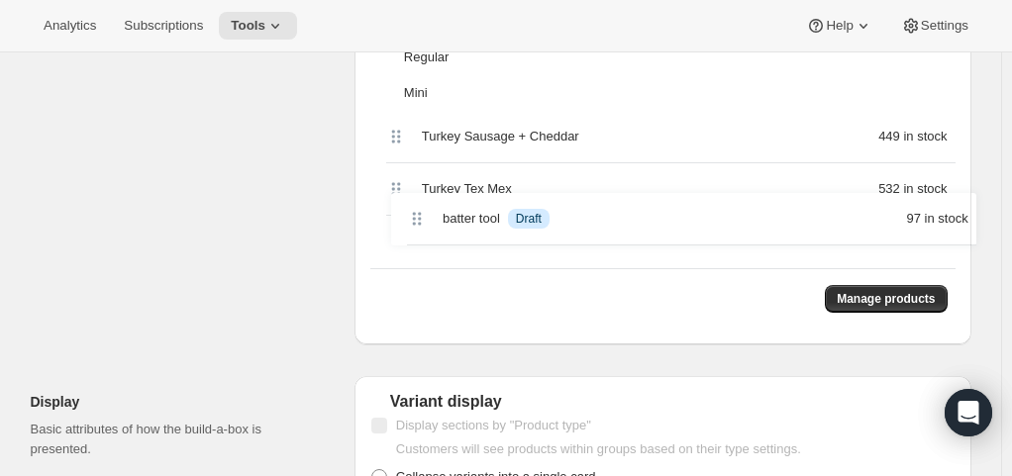
drag, startPoint x: 401, startPoint y: 244, endPoint x: 420, endPoint y: 242, distance: 19.0
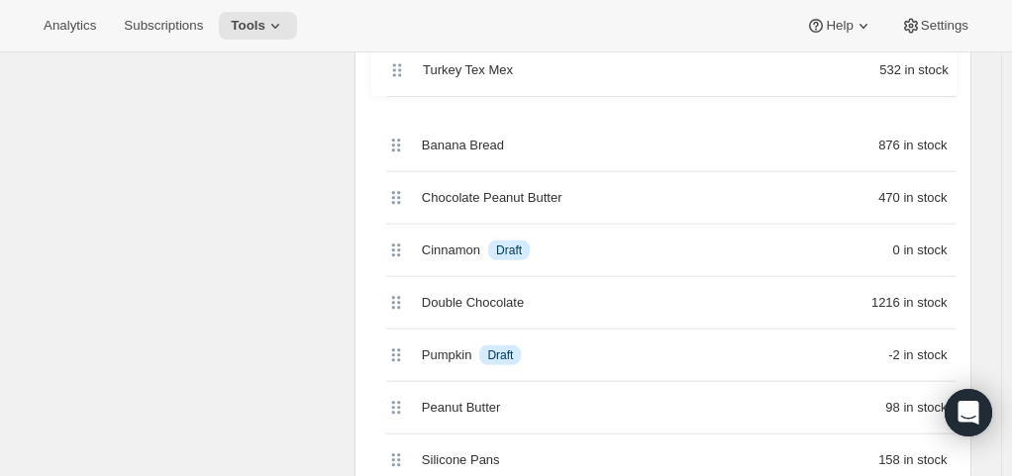
scroll to position [770, 0]
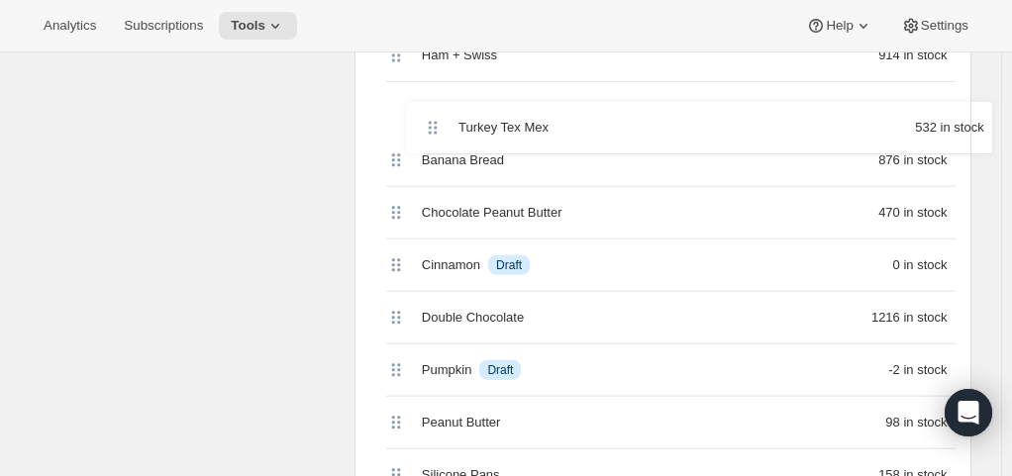
drag, startPoint x: 400, startPoint y: 189, endPoint x: 434, endPoint y: 125, distance: 72.6
click at [434, 125] on div "Ham + Swiss 914 in stock Banana Bread 876 in stock Chocolate Peanut Butter 470 …" at bounding box center [662, 354] width 585 height 648
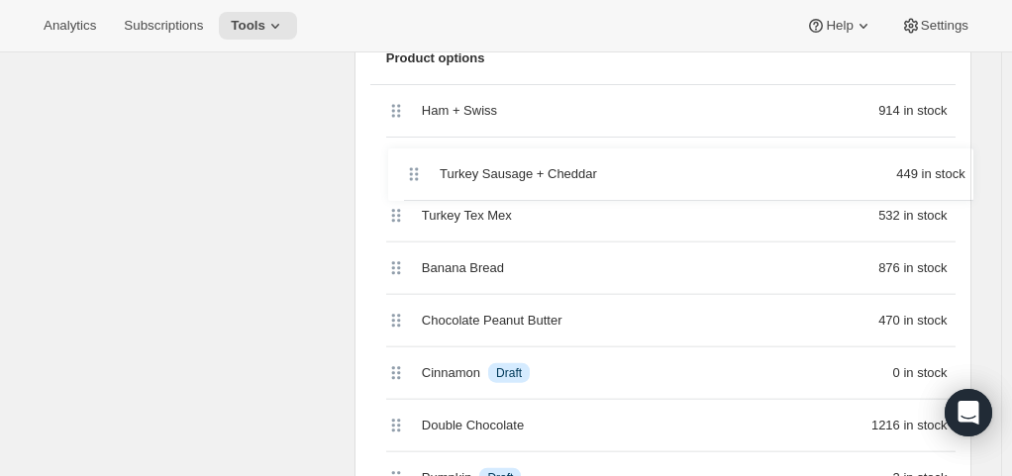
scroll to position [680, 0]
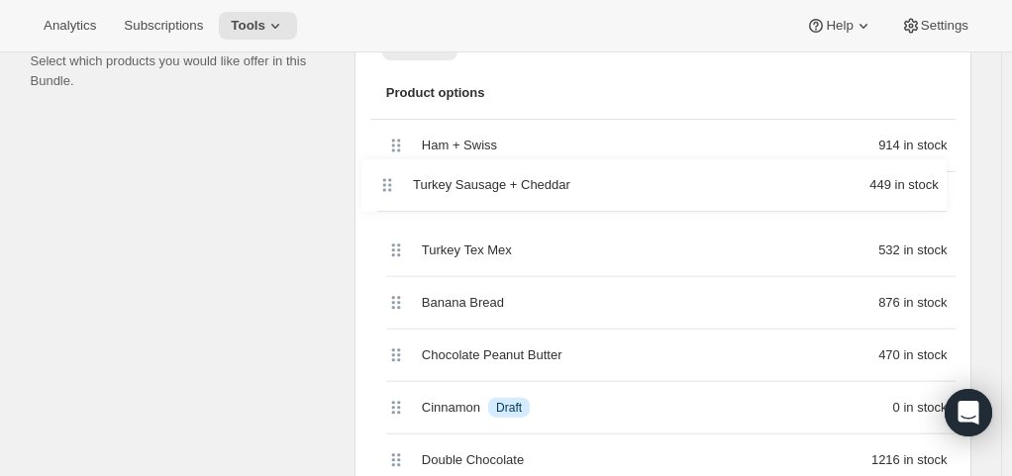
drag, startPoint x: 404, startPoint y: 242, endPoint x: 400, endPoint y: 186, distance: 55.6
click at [400, 186] on div "Ham + Swiss 914 in stock Turkey Tex Mex 532 in stock Banana Bread 876 in stock …" at bounding box center [662, 444] width 585 height 648
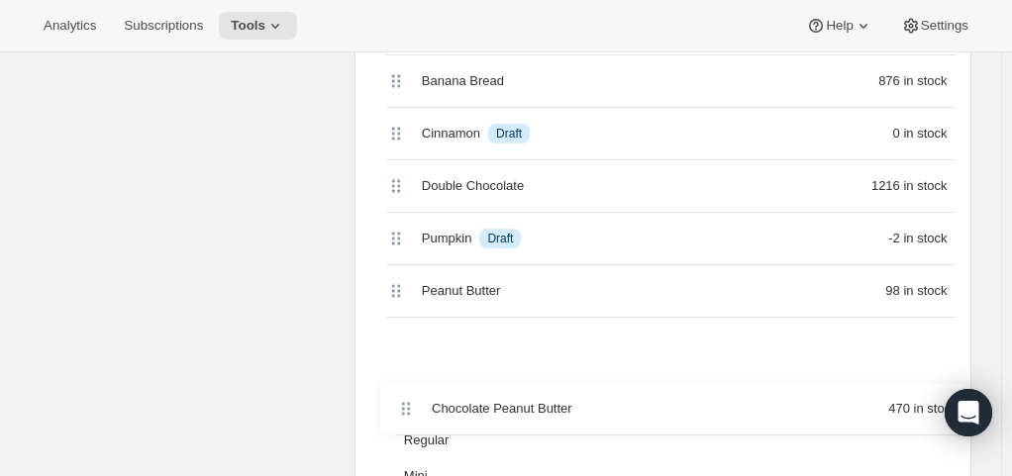
scroll to position [977, 0]
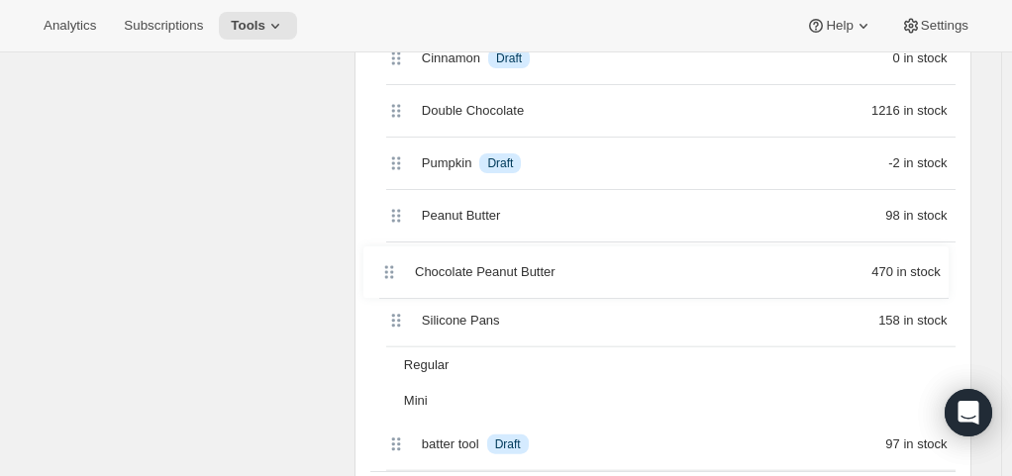
drag, startPoint x: 406, startPoint y: 268, endPoint x: 394, endPoint y: 287, distance: 22.2
click at [394, 287] on div "Ham + Swiss 914 in stock Turkey Sausage + Cheddar 449 in stock Turkey Tex Mex 5…" at bounding box center [662, 147] width 585 height 648
click at [406, 166] on icon at bounding box center [396, 163] width 20 height 20
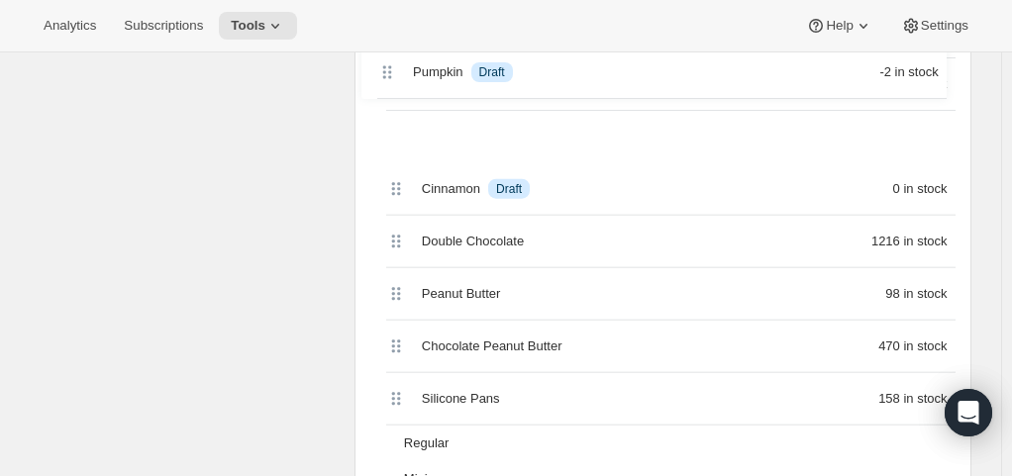
scroll to position [868, 0]
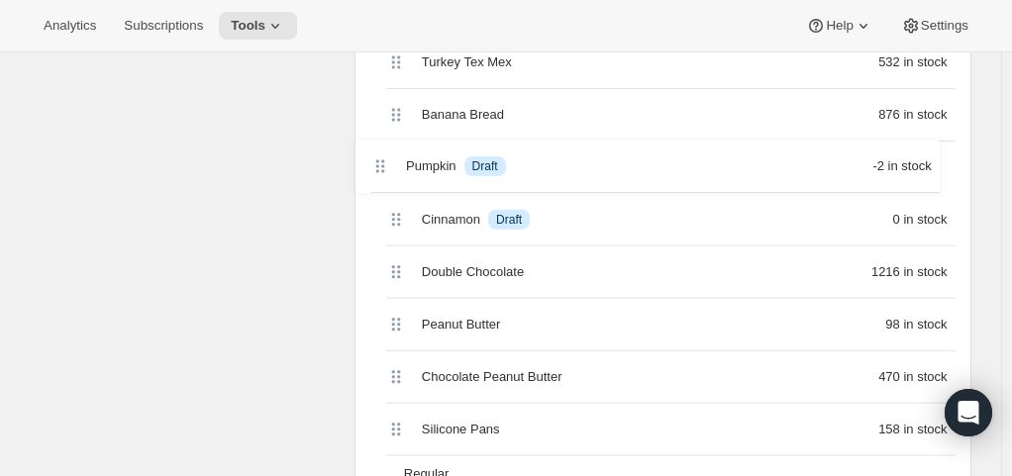
click at [411, 161] on div "Ham + Swiss 914 in stock Turkey Sausage + Cheddar 449 in stock Turkey Tex Mex 5…" at bounding box center [662, 256] width 585 height 648
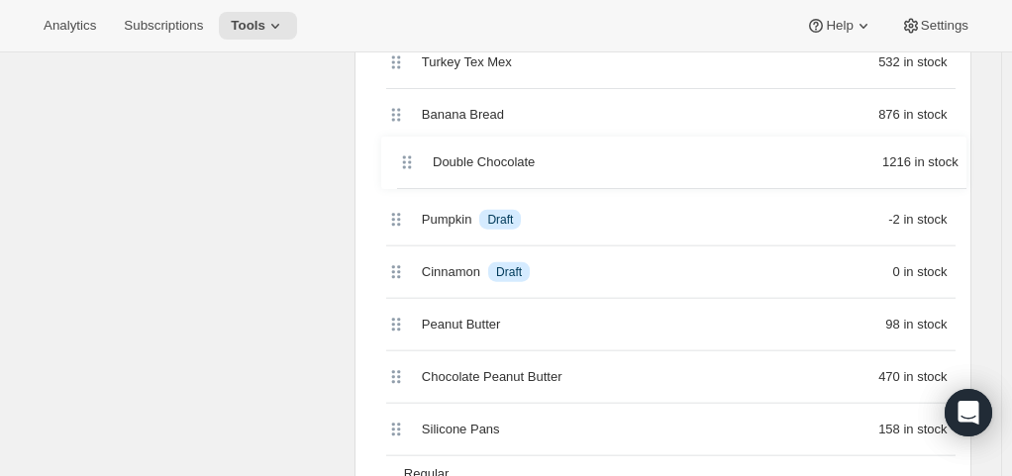
drag, startPoint x: 406, startPoint y: 265, endPoint x: 414, endPoint y: 139, distance: 126.9
click at [414, 139] on div "Ham + Swiss 914 in stock Turkey Sausage + Cheddar 449 in stock Turkey Tex Mex 5…" at bounding box center [662, 256] width 585 height 648
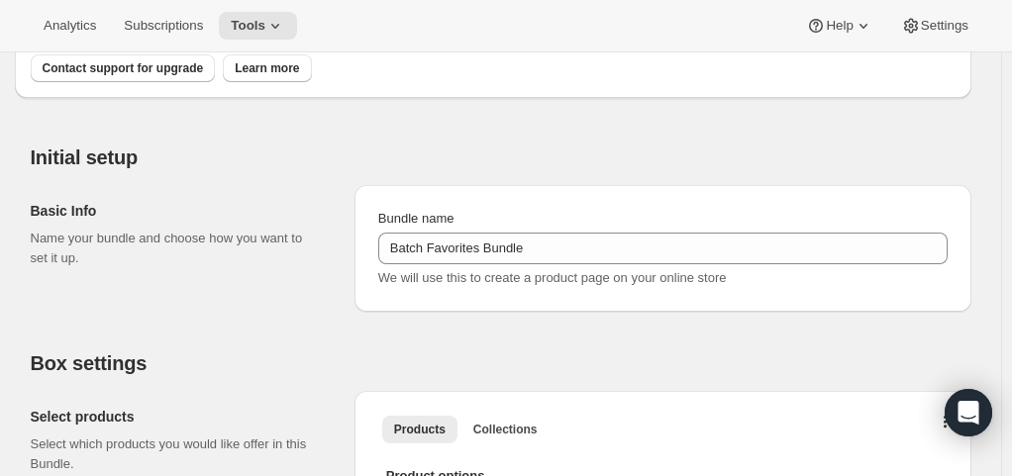
scroll to position [0, 0]
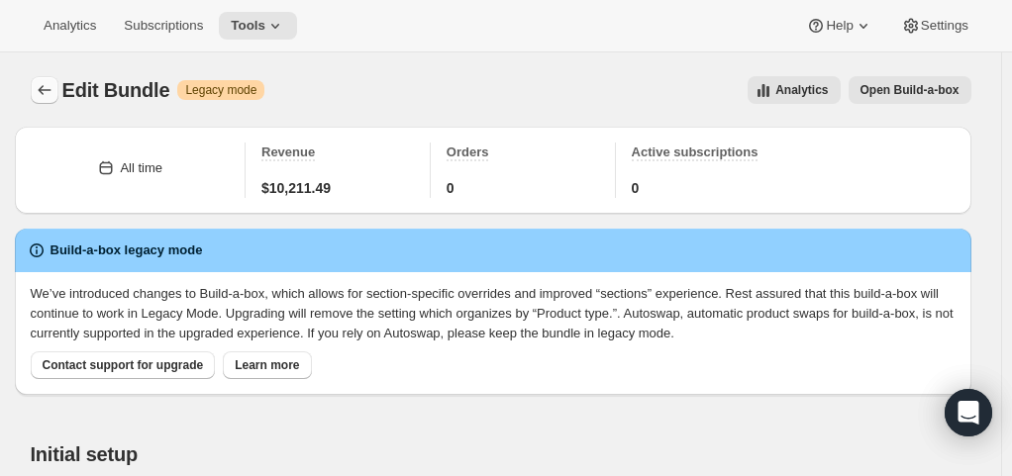
click at [53, 95] on icon "Bundles" at bounding box center [45, 90] width 20 height 20
